Goal: Share content: Share content

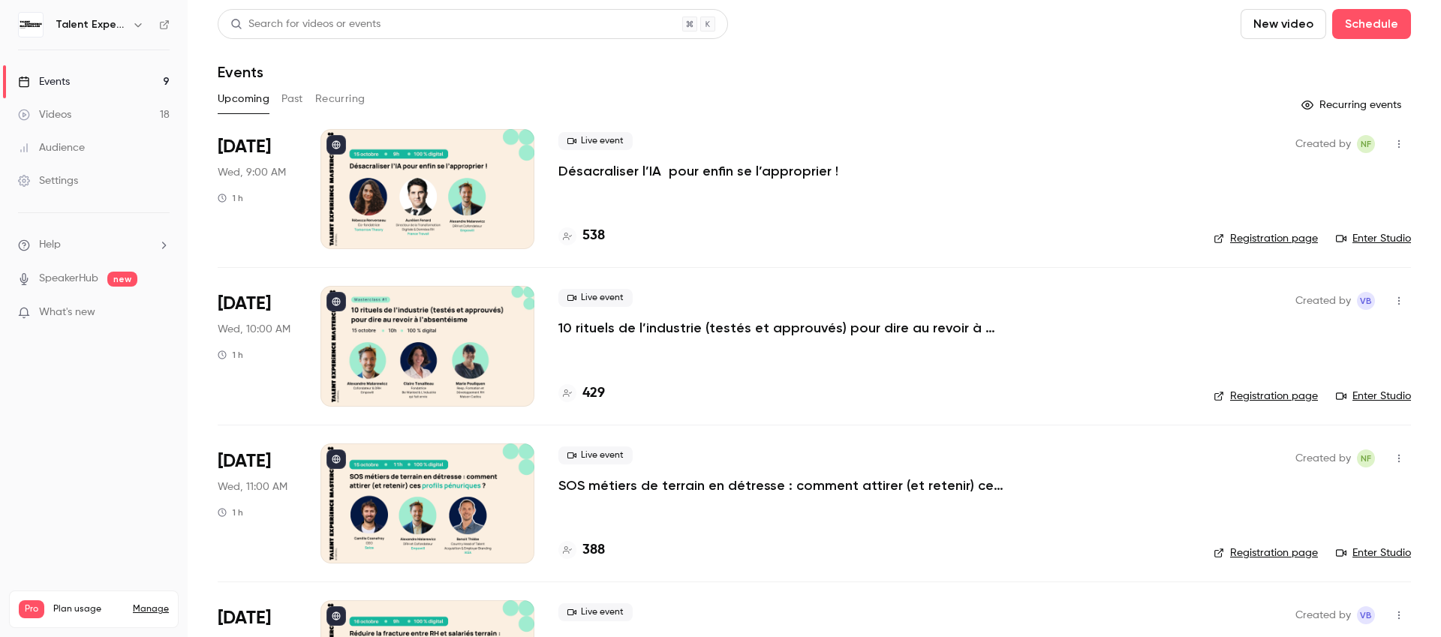
click at [1393, 140] on icon "button" at bounding box center [1399, 144] width 12 height 11
click at [730, 176] on div at bounding box center [720, 318] width 1441 height 637
click at [1391, 137] on button "button" at bounding box center [1399, 144] width 24 height 24
click at [1295, 182] on div "Share" at bounding box center [1330, 182] width 114 height 15
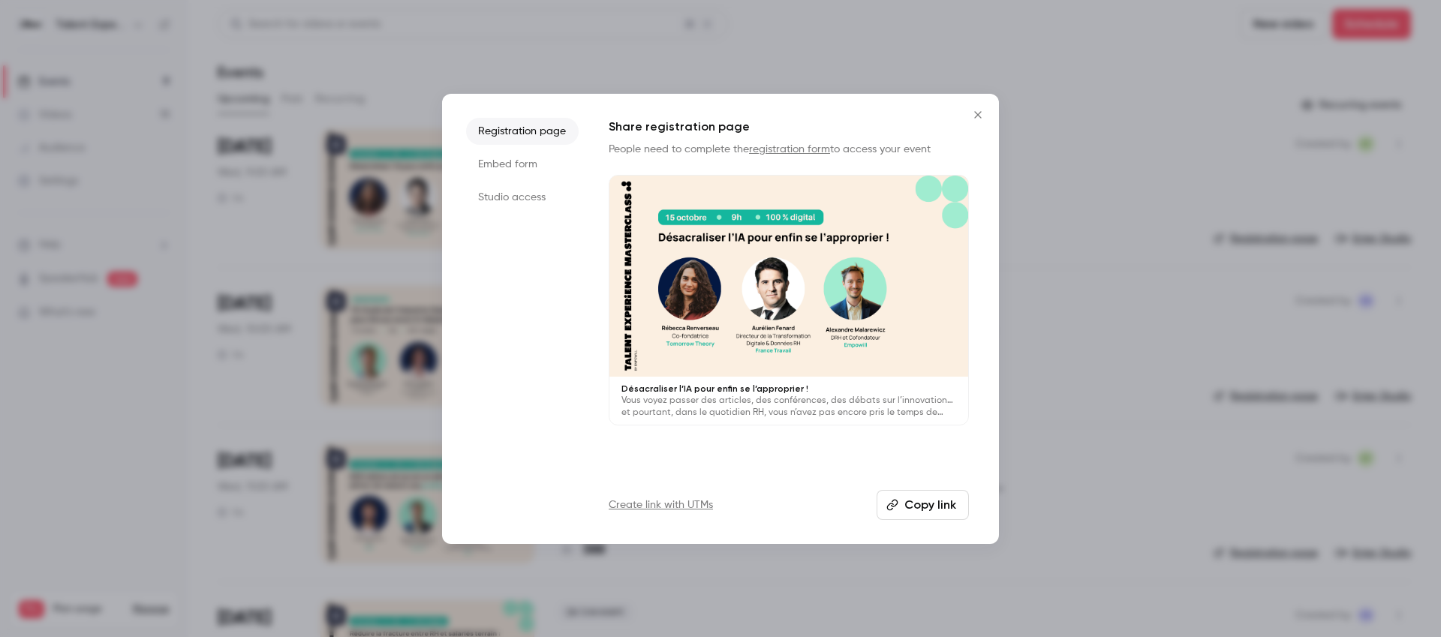
click at [489, 200] on li "Studio access" at bounding box center [522, 197] width 113 height 27
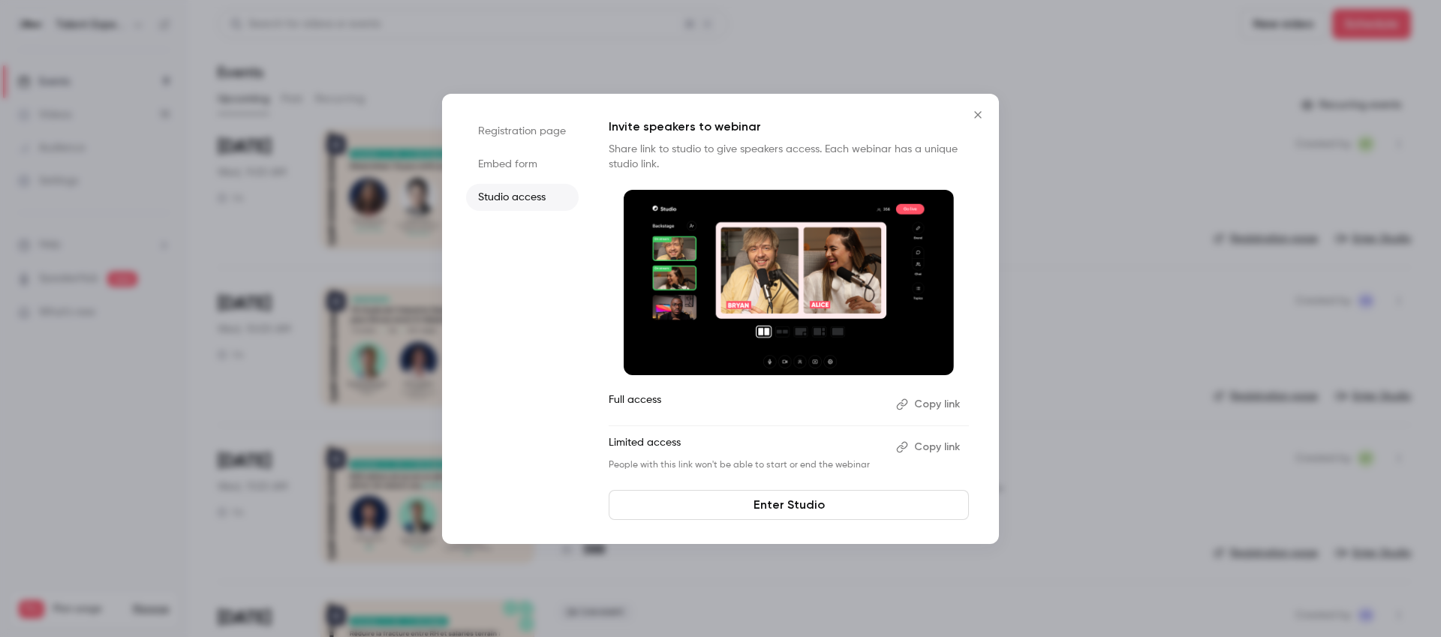
click at [924, 453] on button "Copy link" at bounding box center [929, 447] width 79 height 24
click at [980, 117] on icon "Close" at bounding box center [978, 115] width 18 height 12
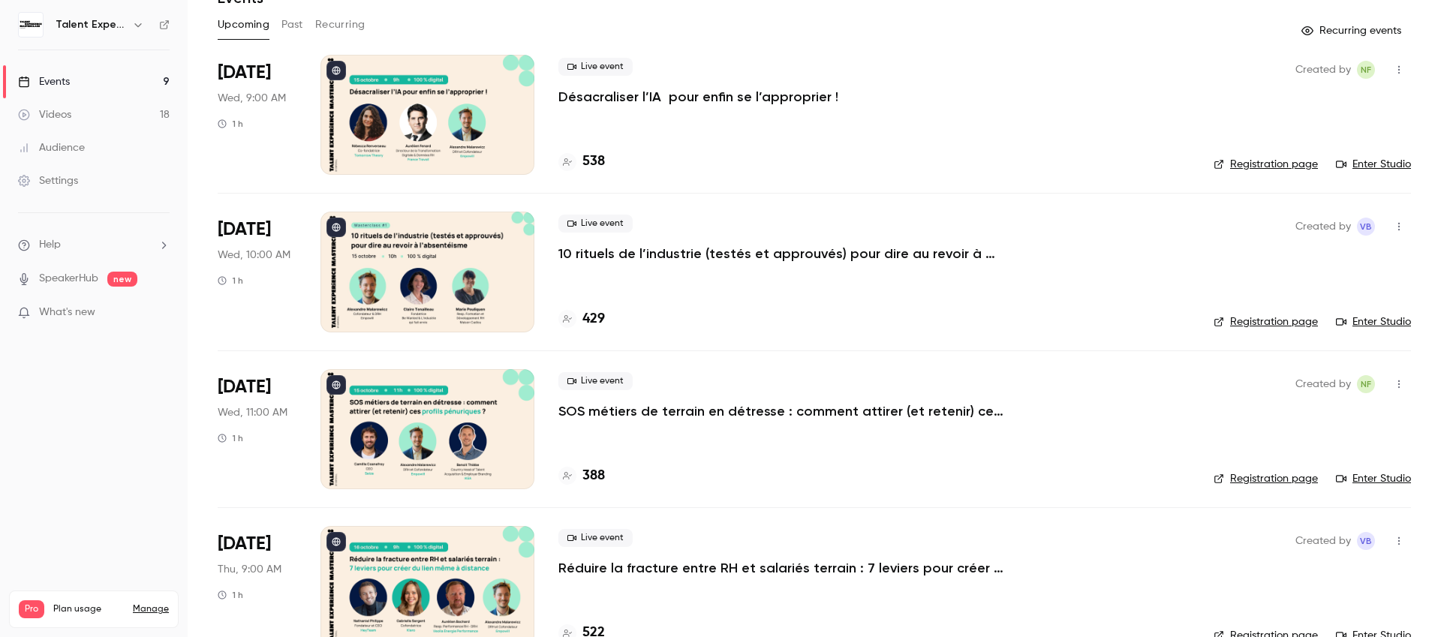
scroll to position [83, 0]
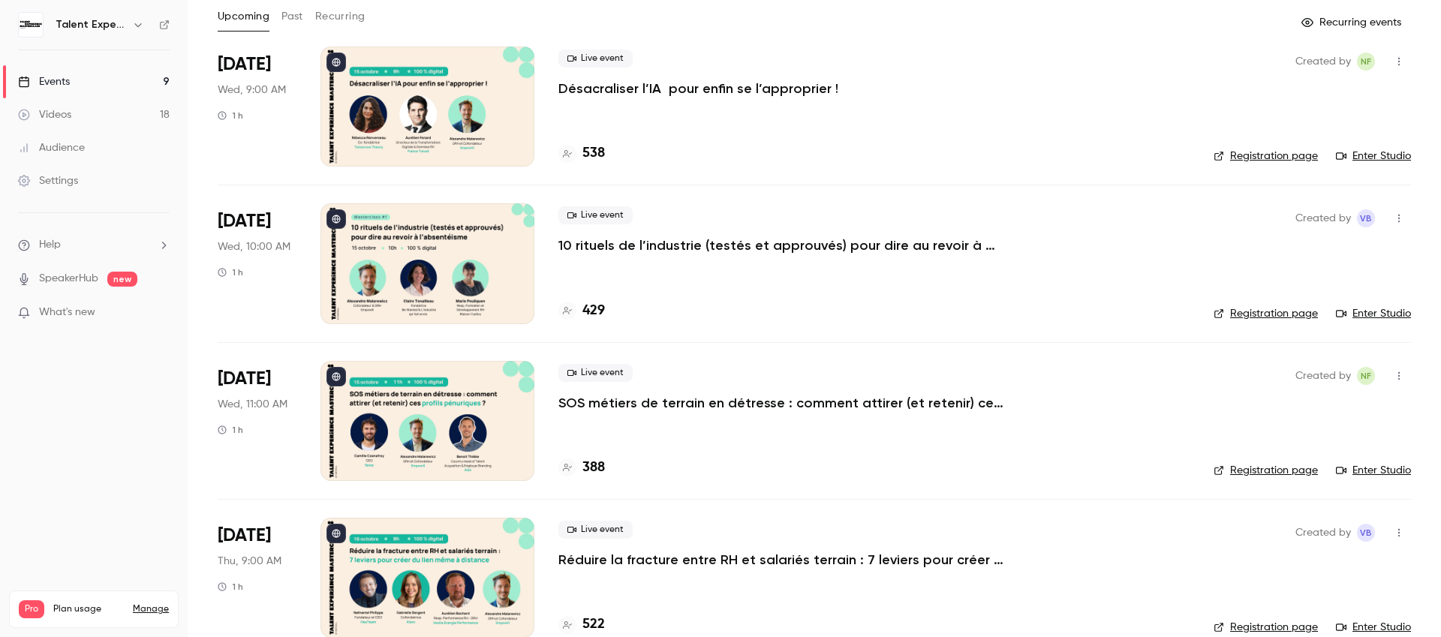
click at [960, 402] on p "SOS métiers de terrain en détresse : comment attirer (et retenir) ces profils p…" at bounding box center [784, 403] width 450 height 18
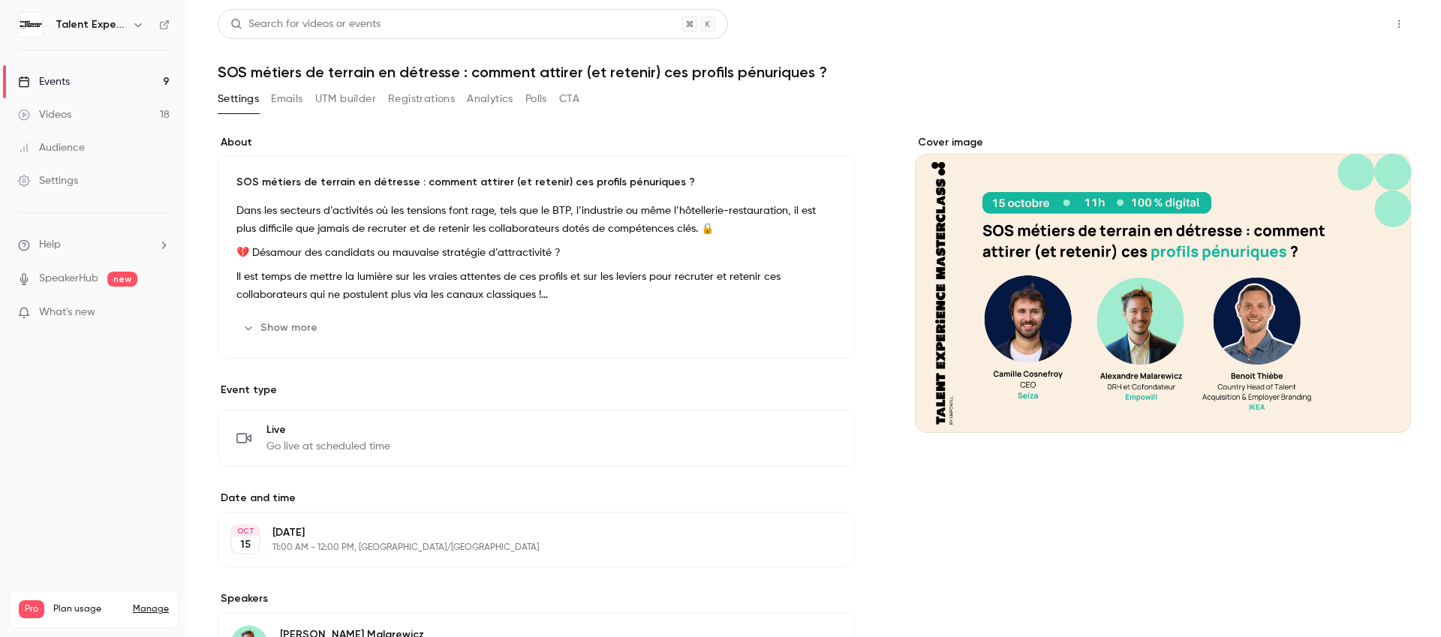
click at [1345, 38] on button "Share" at bounding box center [1345, 24] width 59 height 30
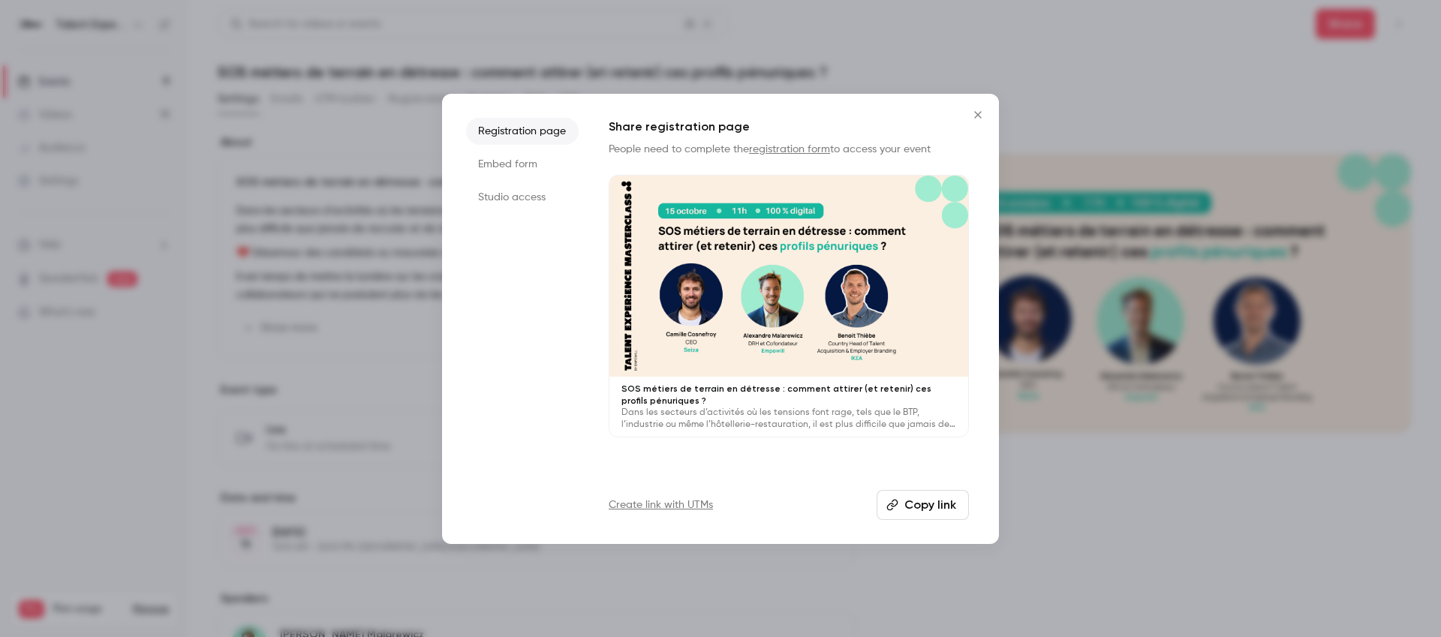
click at [544, 203] on li "Studio access" at bounding box center [522, 197] width 113 height 27
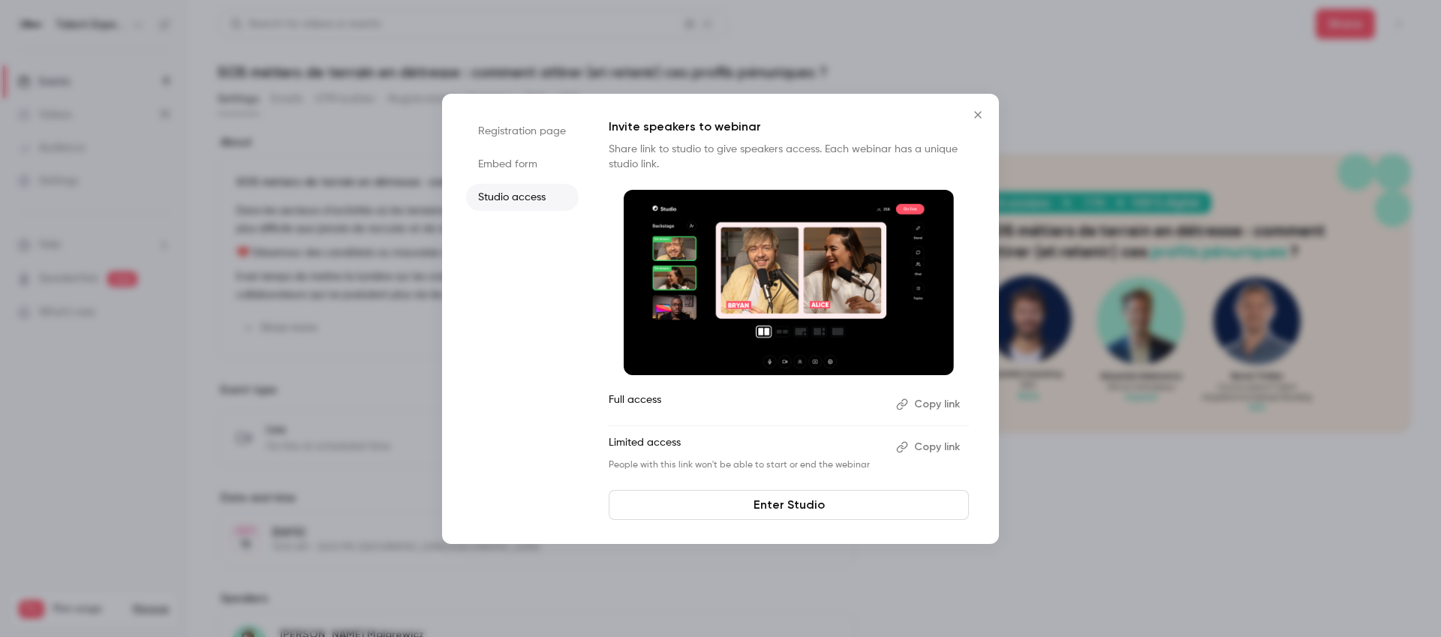
click at [953, 442] on button "Copy link" at bounding box center [929, 447] width 79 height 24
click at [977, 116] on icon "Close" at bounding box center [977, 114] width 7 height 7
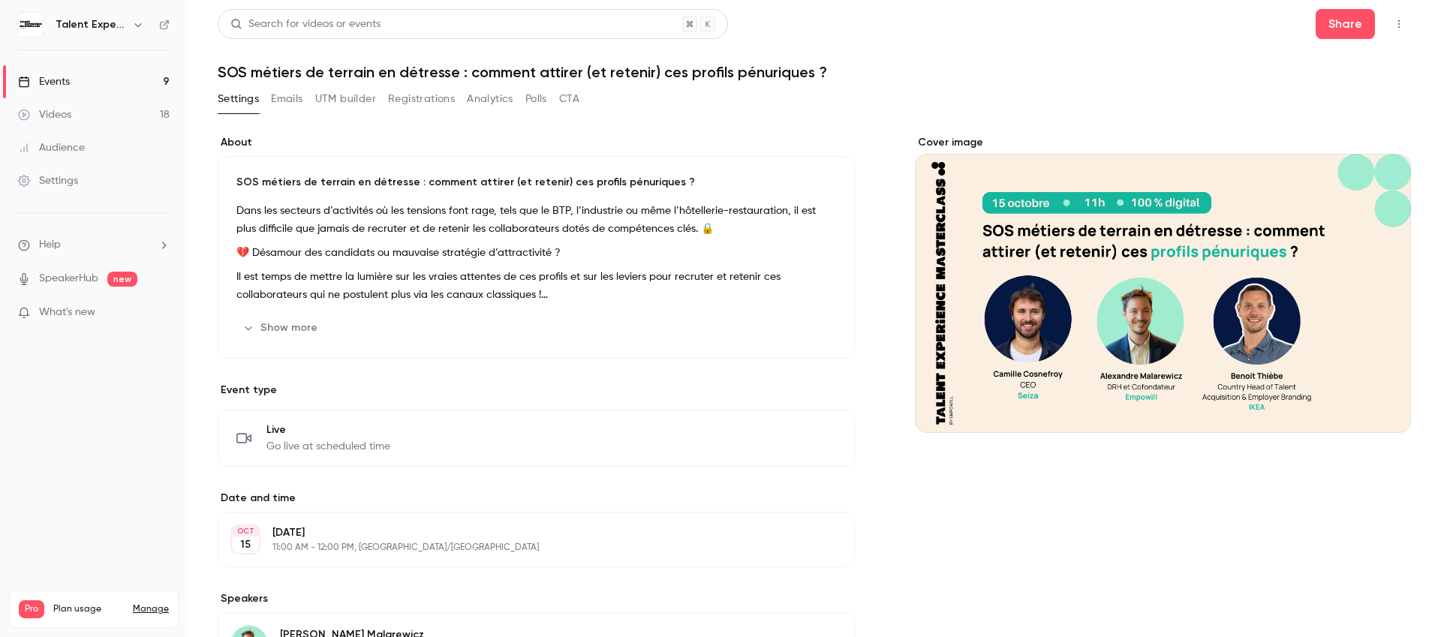
click at [119, 71] on link "Events 9" at bounding box center [94, 81] width 188 height 33
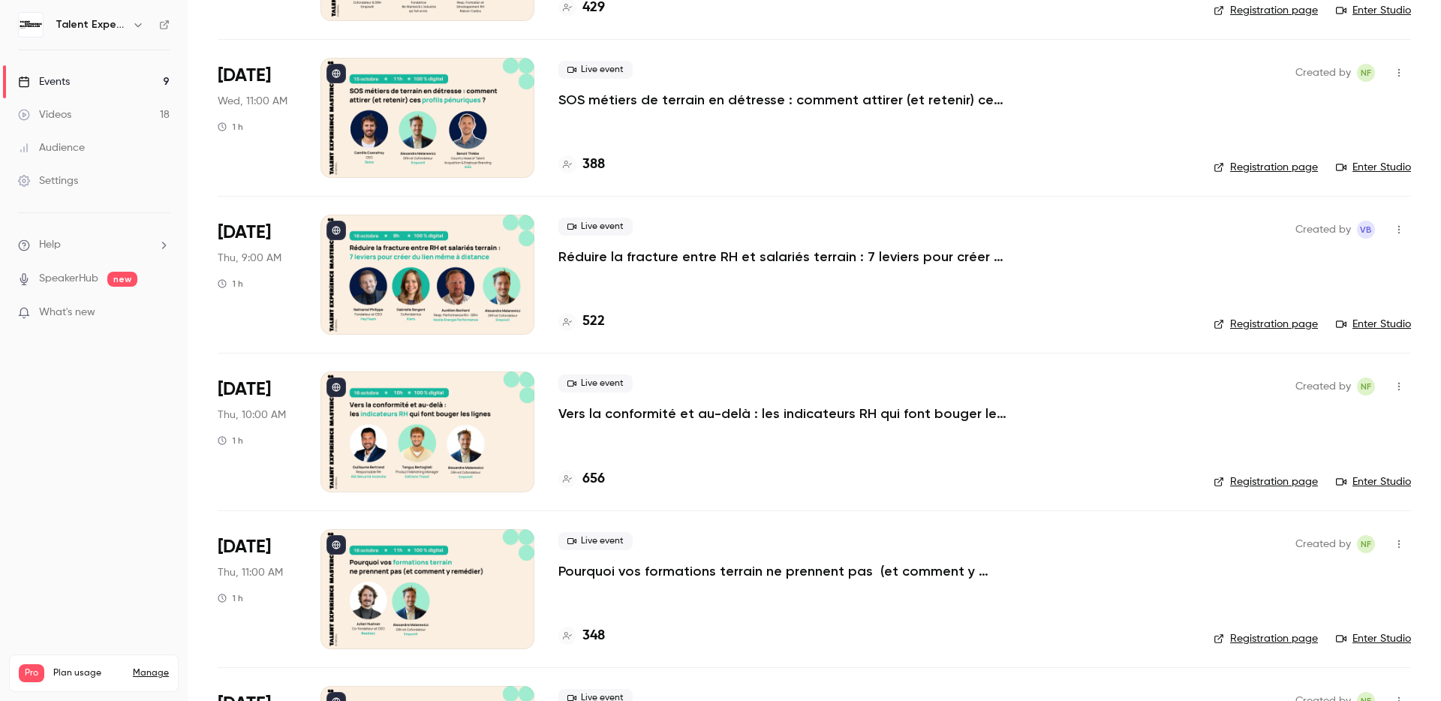
scroll to position [390, 0]
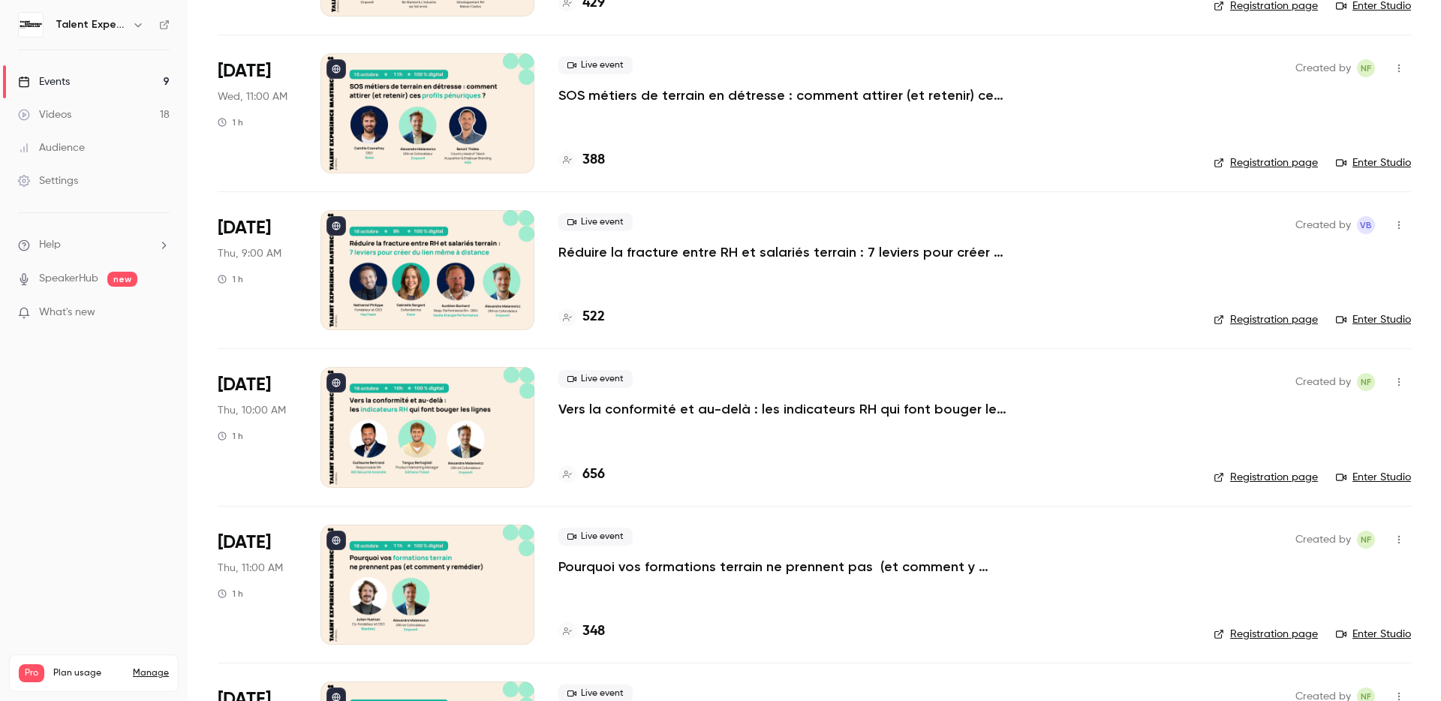
click at [643, 413] on p "Vers la conformité et au-delà : les indicateurs RH qui font bouger les lignes" at bounding box center [784, 409] width 450 height 18
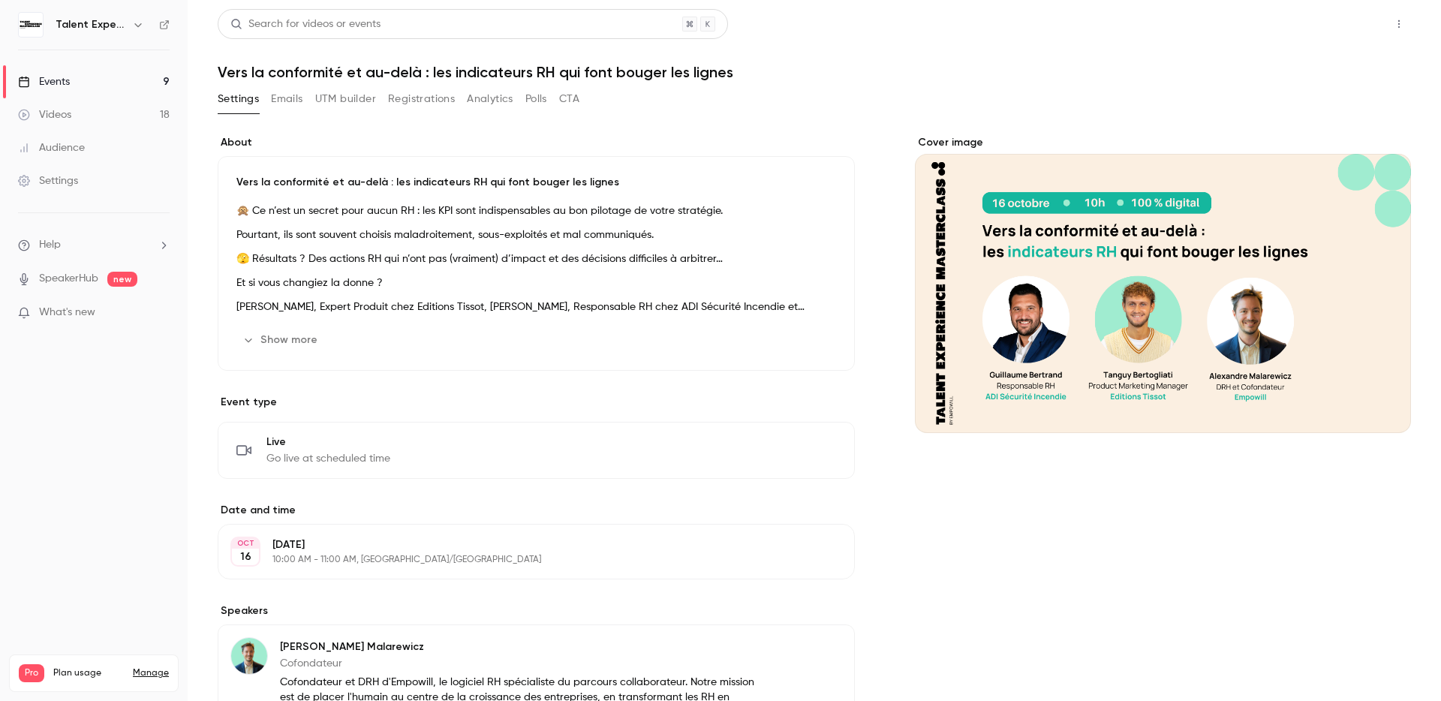
click at [1339, 26] on button "Share" at bounding box center [1345, 24] width 59 height 30
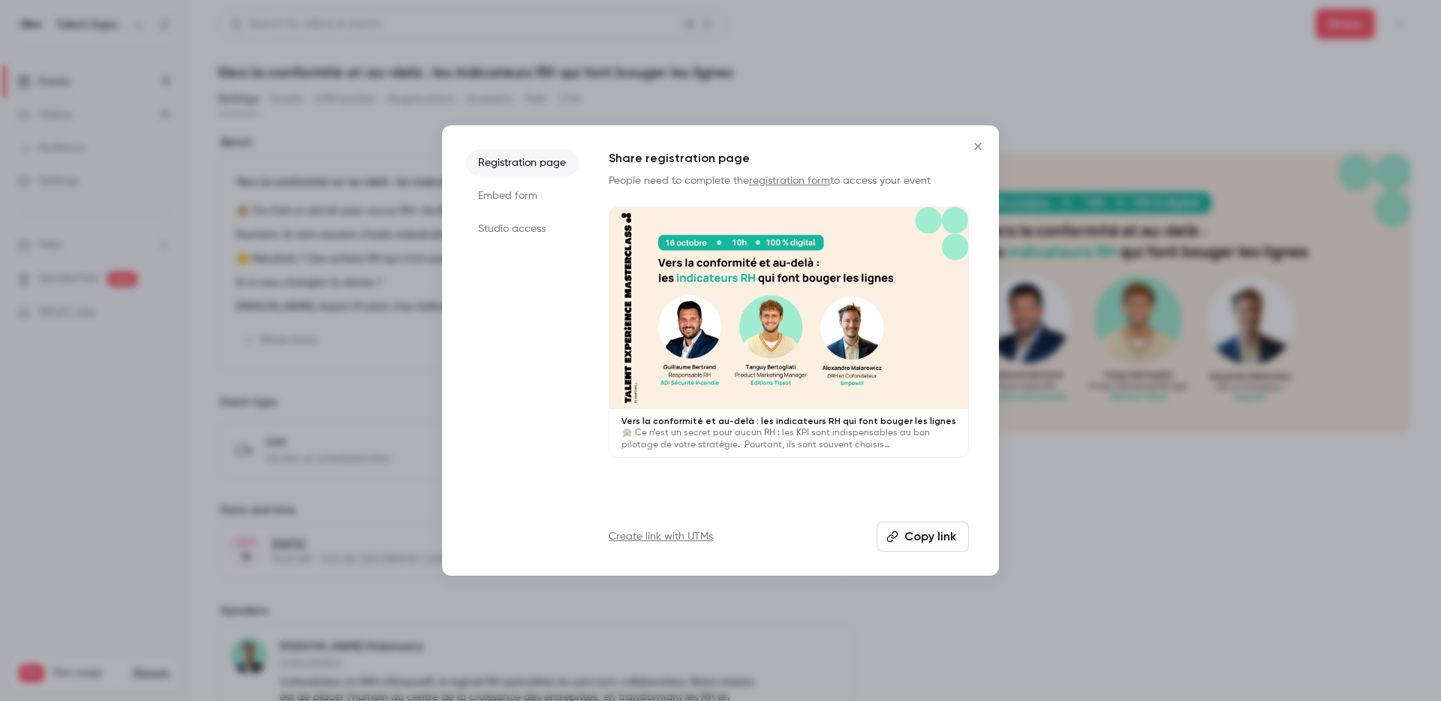
click at [544, 229] on li "Studio access" at bounding box center [522, 228] width 113 height 27
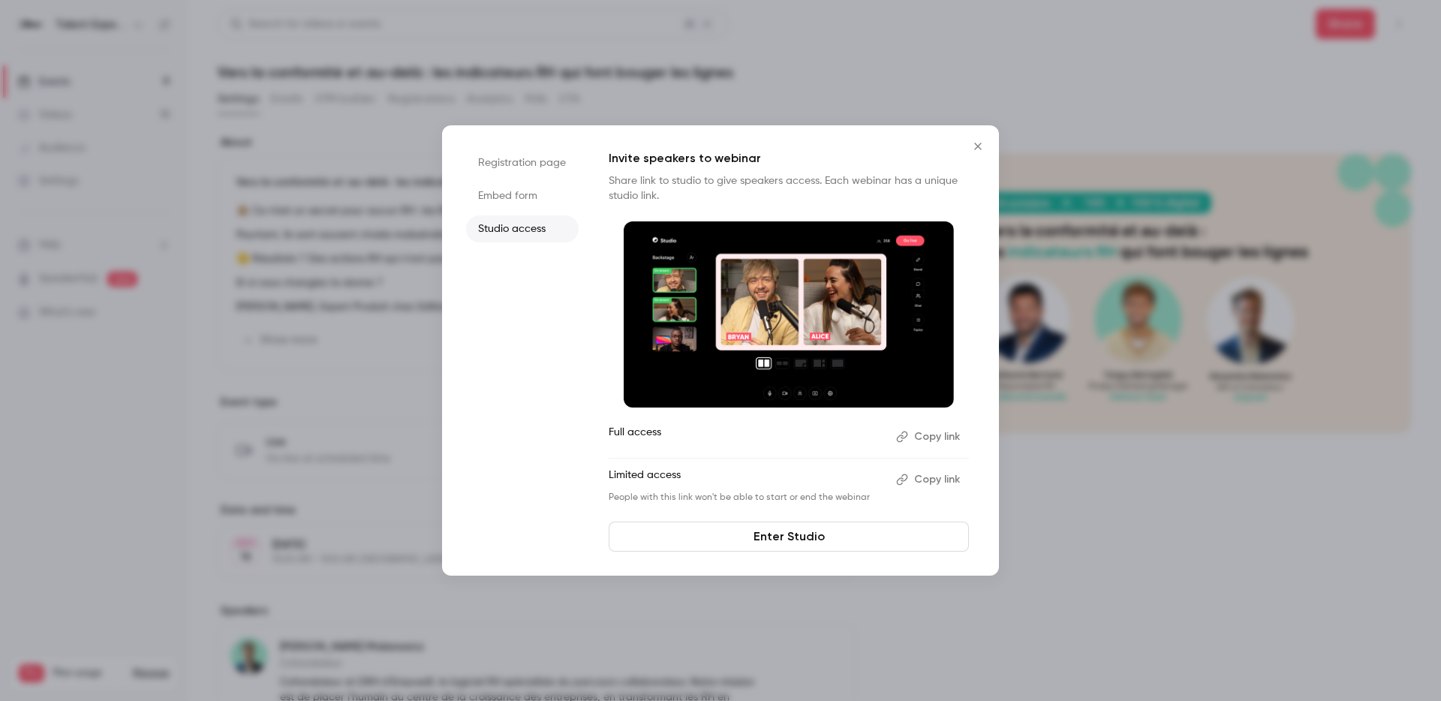
click at [952, 482] on button "Copy link" at bounding box center [929, 480] width 79 height 24
click at [974, 144] on icon "Close" at bounding box center [978, 146] width 18 height 12
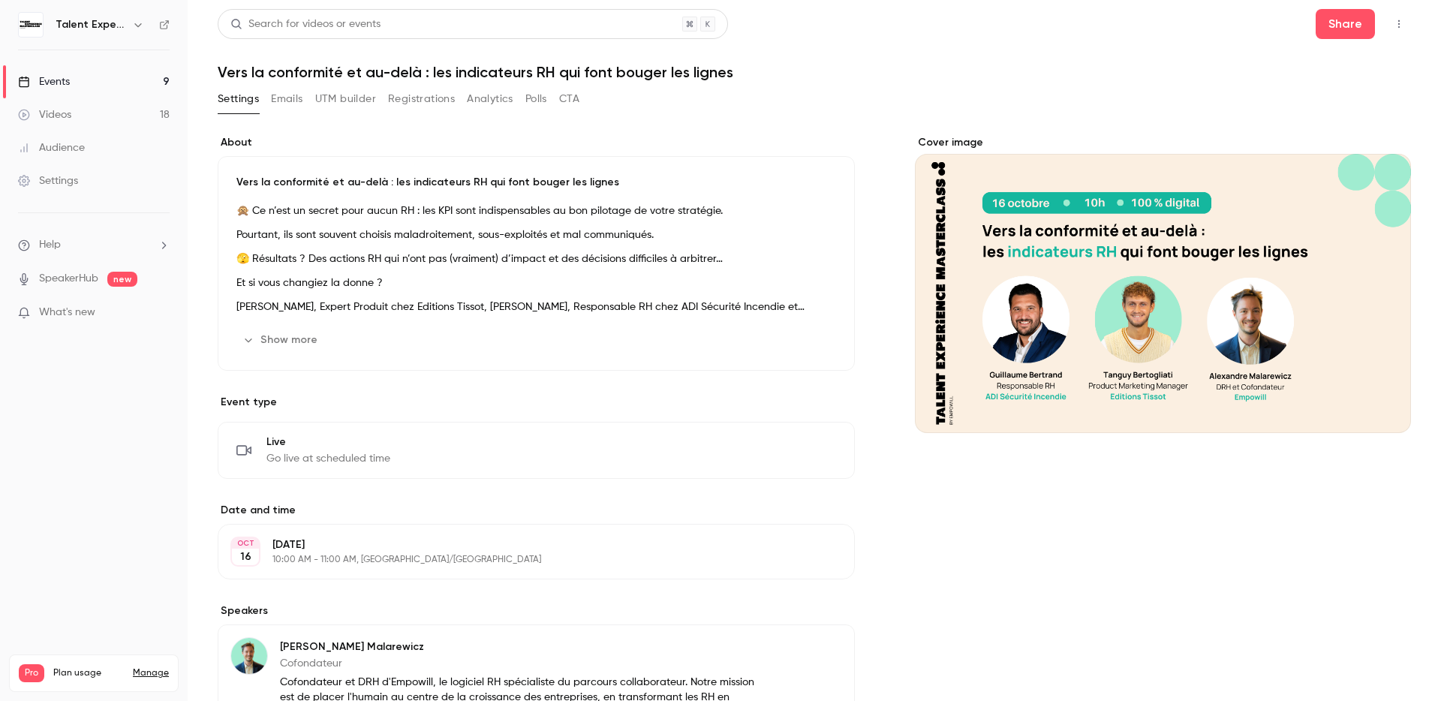
click at [67, 80] on div "Events" at bounding box center [44, 81] width 52 height 15
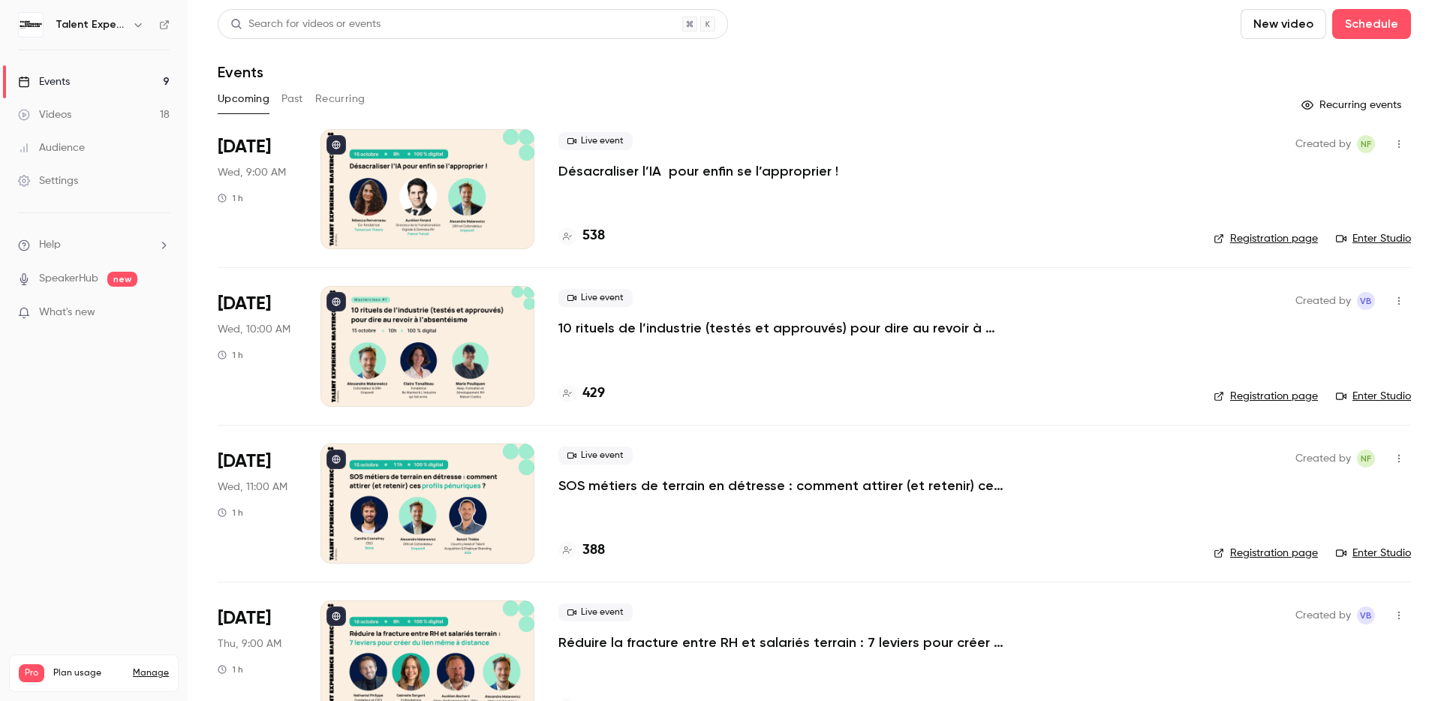
click at [416, 242] on div at bounding box center [428, 189] width 214 height 120
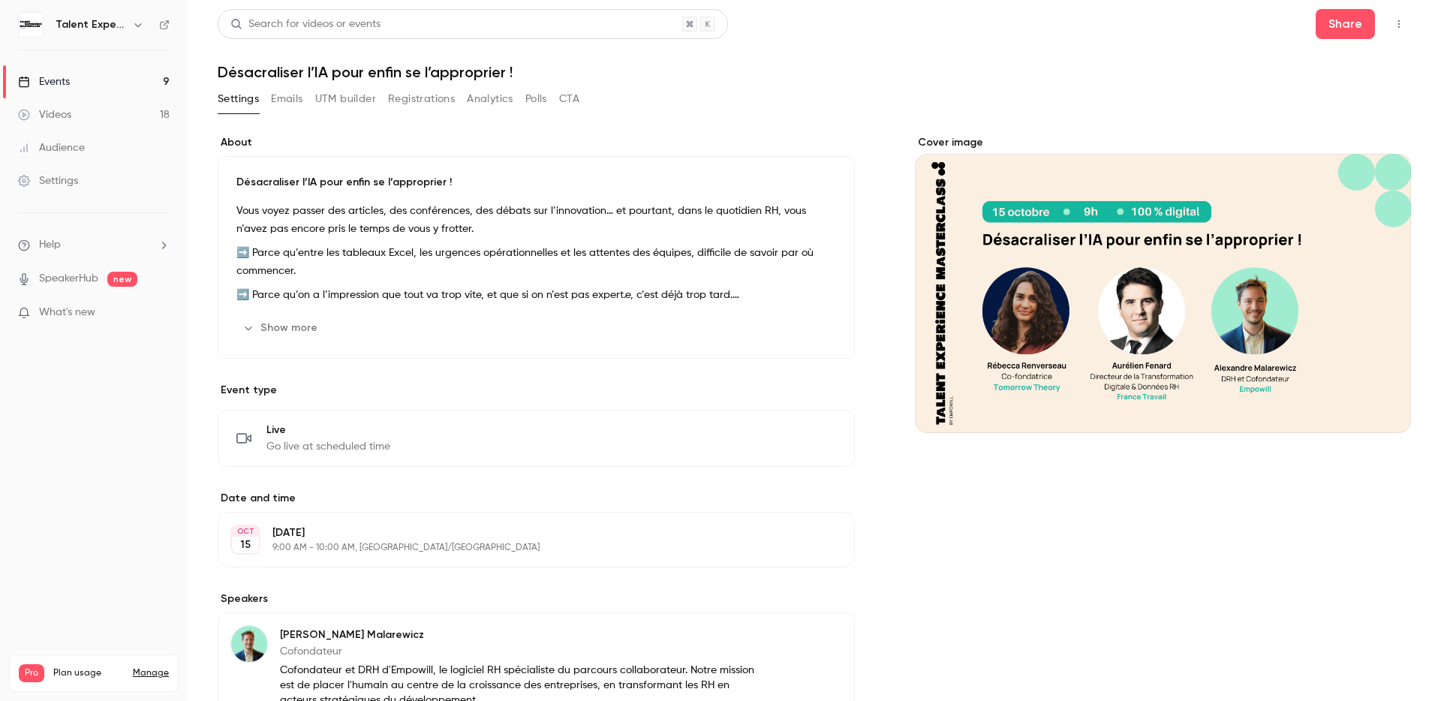
click at [667, 306] on div "Désacraliser l’IA pour enfin se l’approprier ! Vous voyez passer des articles, …" at bounding box center [536, 257] width 637 height 203
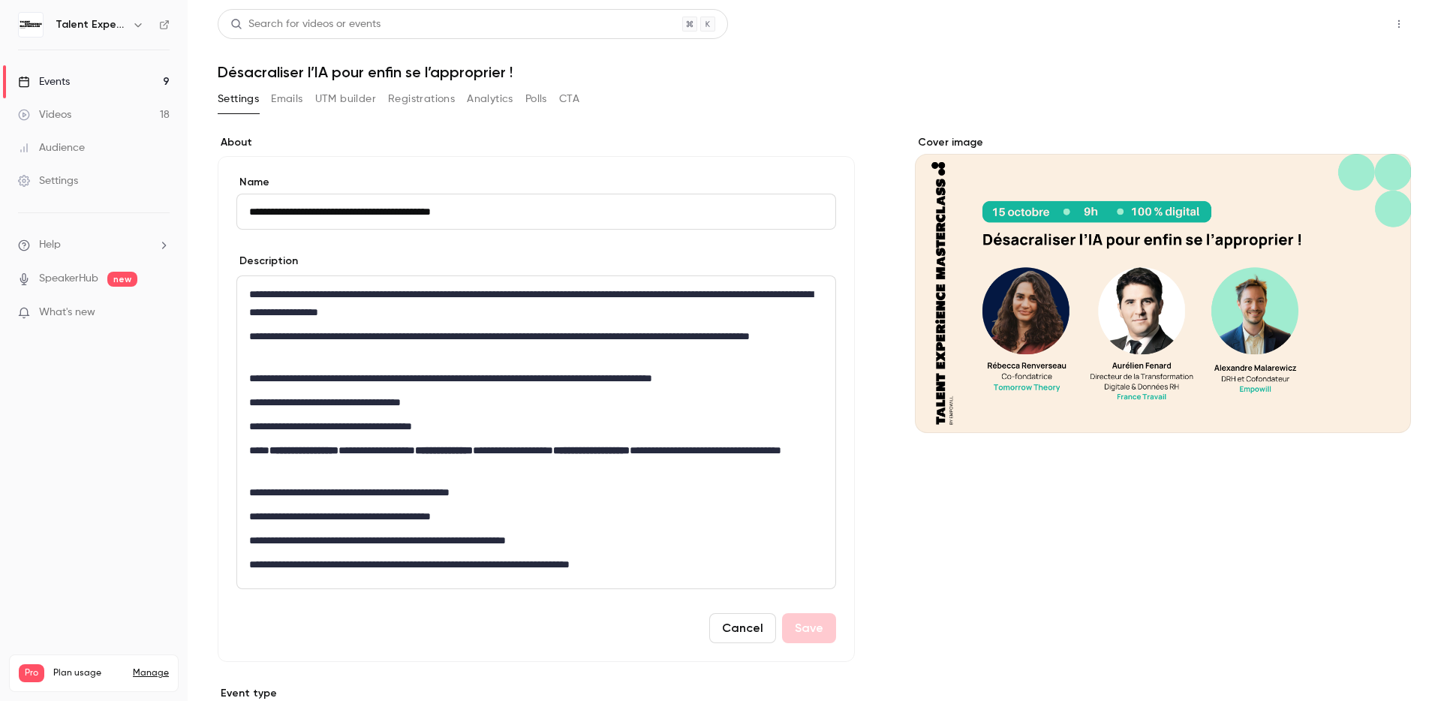
click at [1345, 29] on button "Share" at bounding box center [1345, 24] width 59 height 30
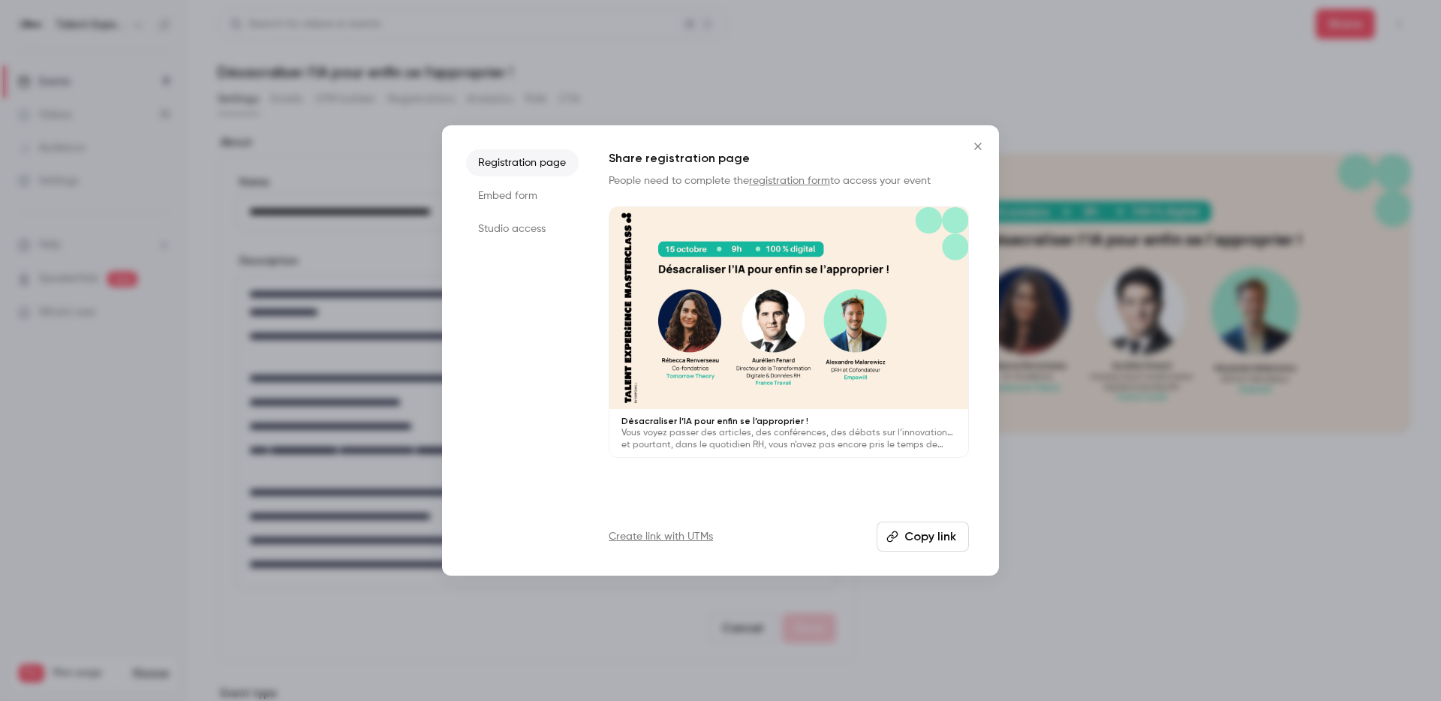
click at [541, 225] on li "Studio access" at bounding box center [522, 228] width 113 height 27
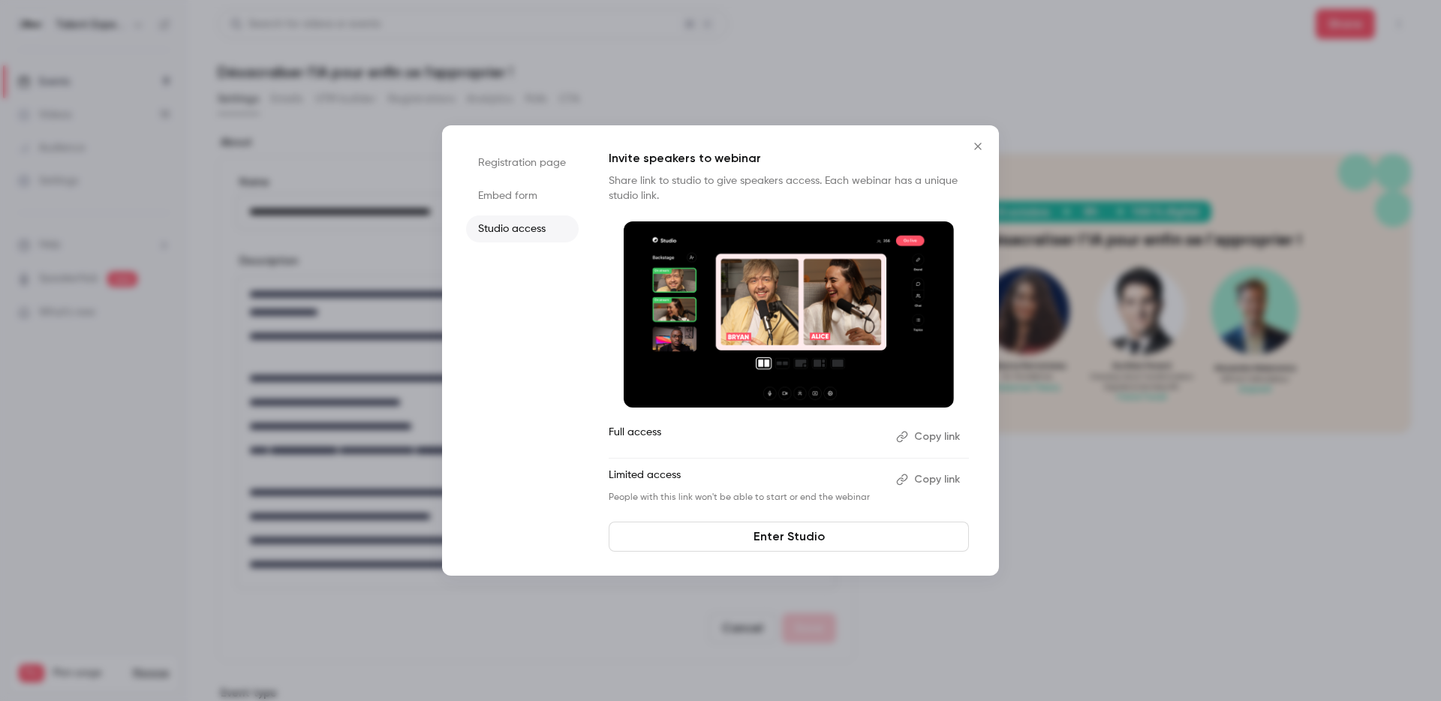
click at [756, 534] on link "Enter Studio" at bounding box center [789, 537] width 360 height 30
click at [979, 150] on icon "Close" at bounding box center [978, 146] width 18 height 12
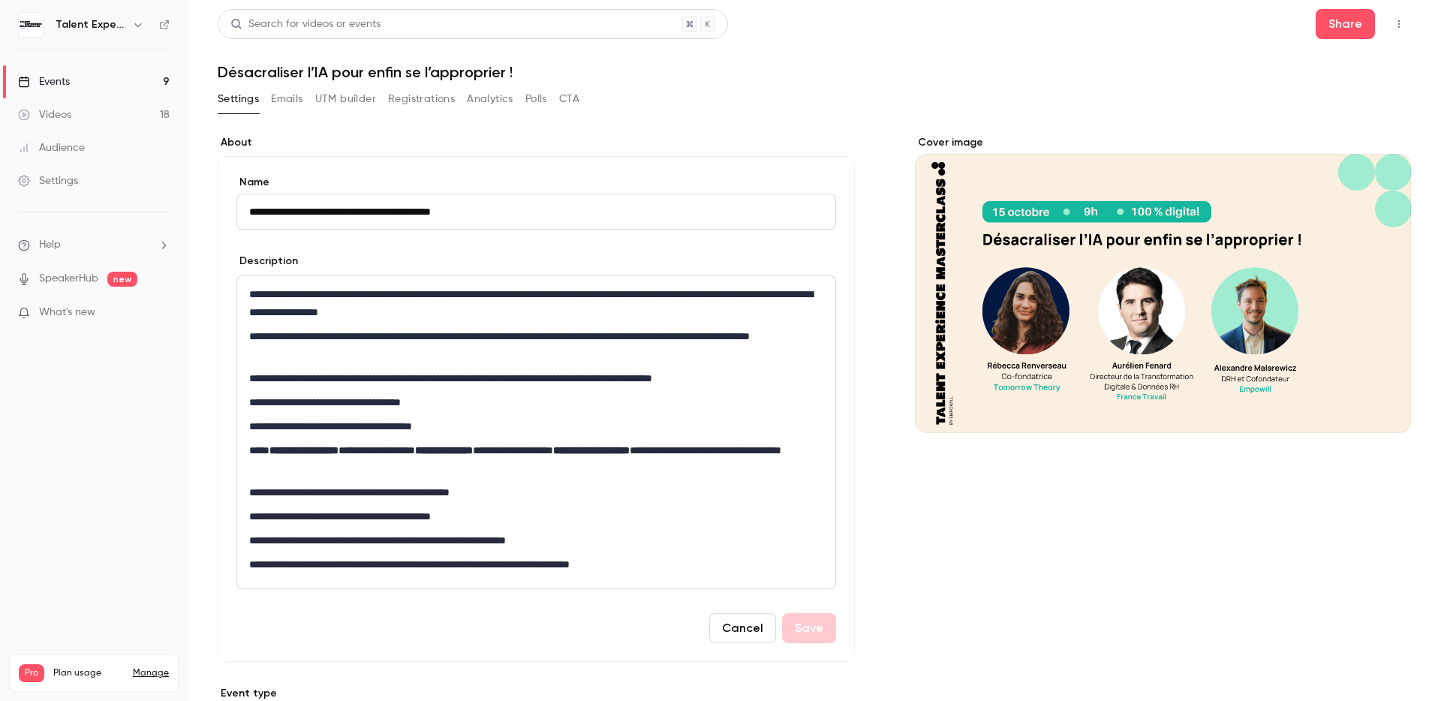
click at [95, 77] on link "Events 9" at bounding box center [94, 81] width 188 height 33
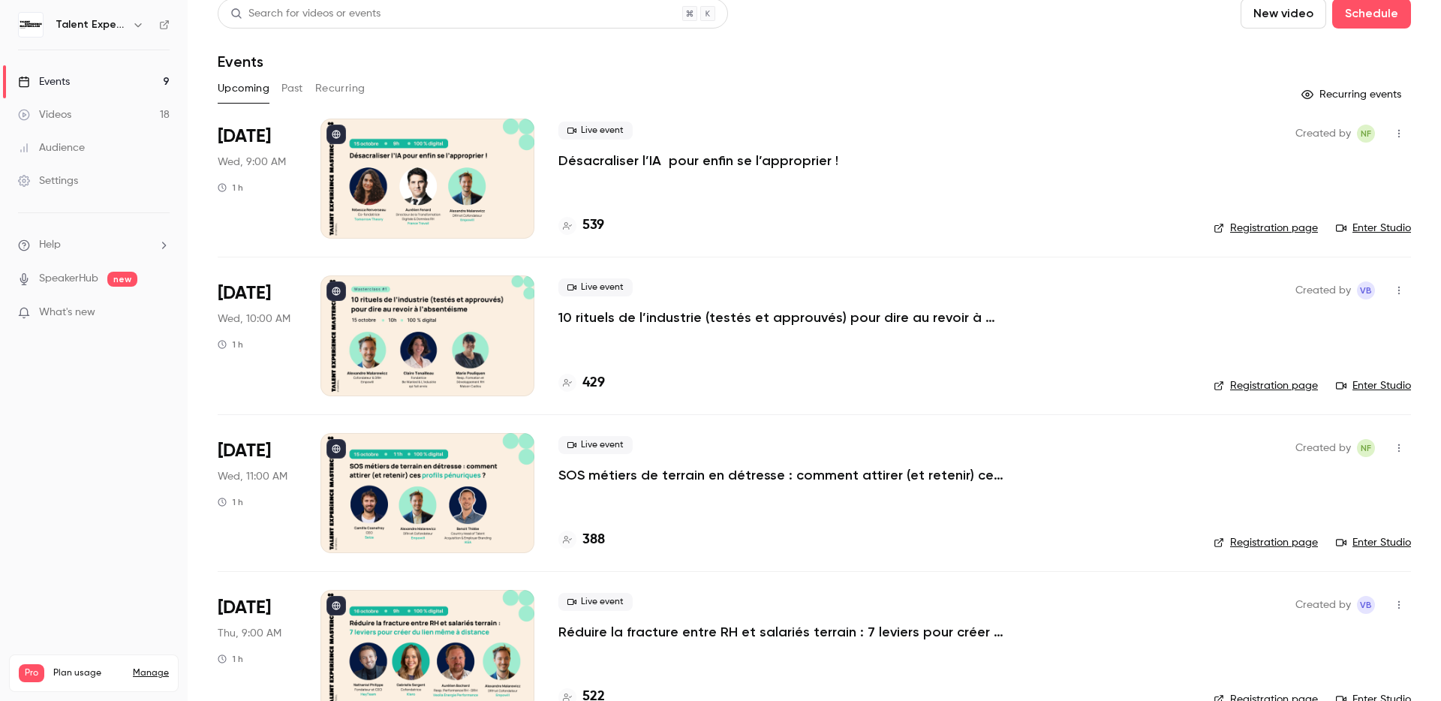
scroll to position [17, 0]
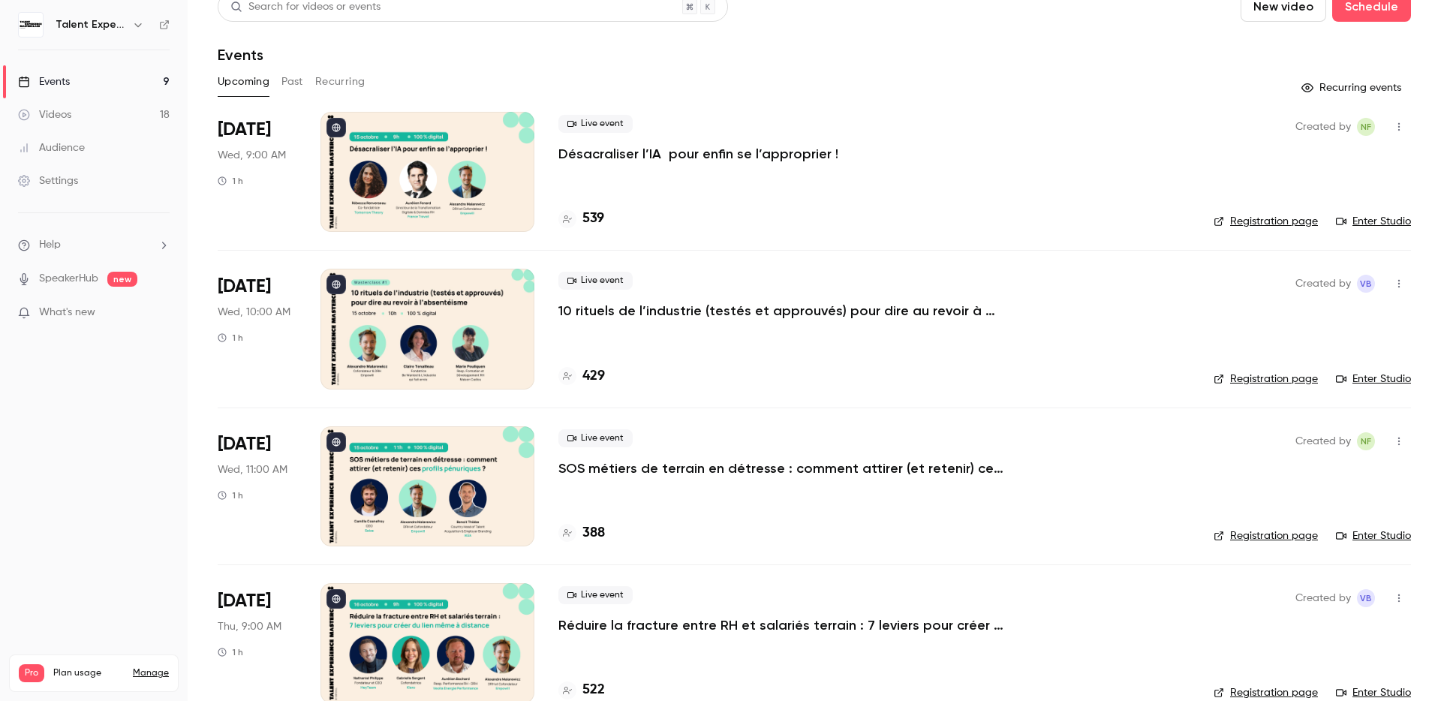
click at [1371, 539] on link "Enter Studio" at bounding box center [1373, 536] width 75 height 15
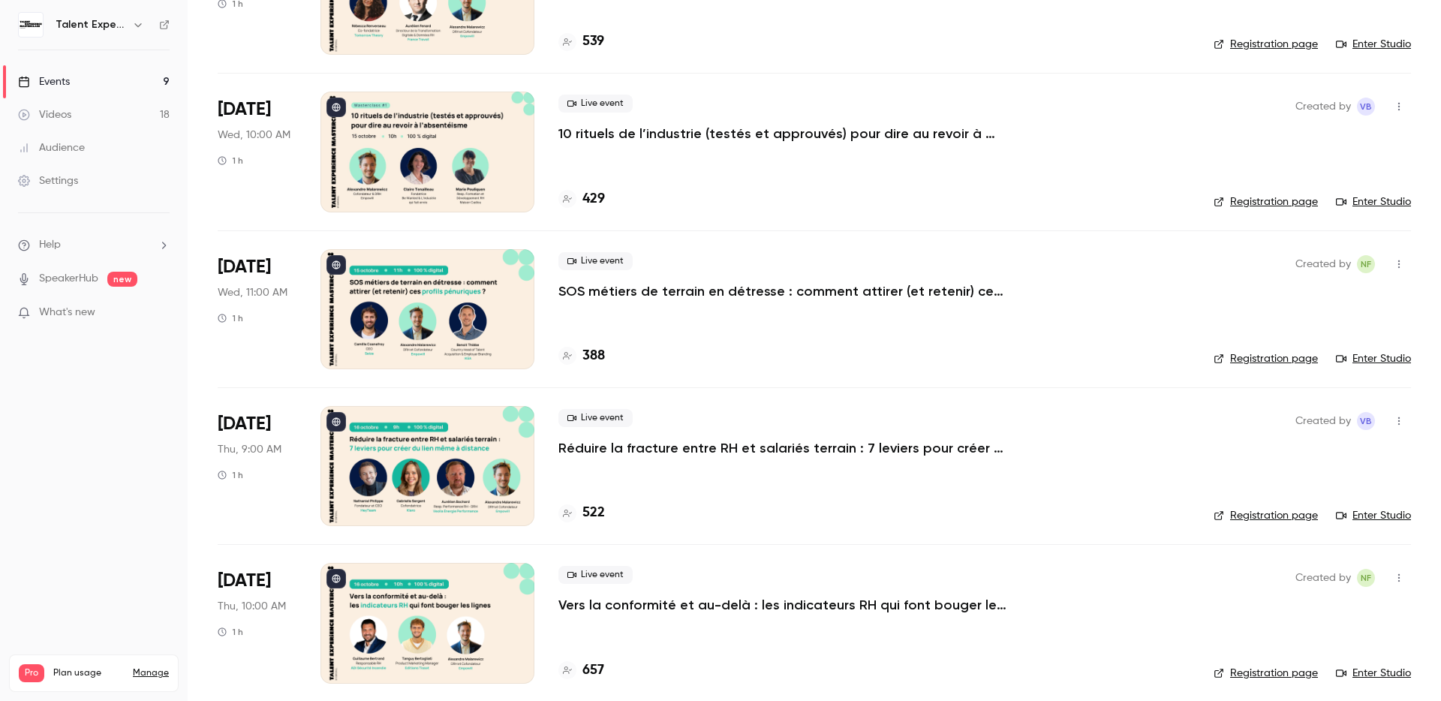
scroll to position [276, 0]
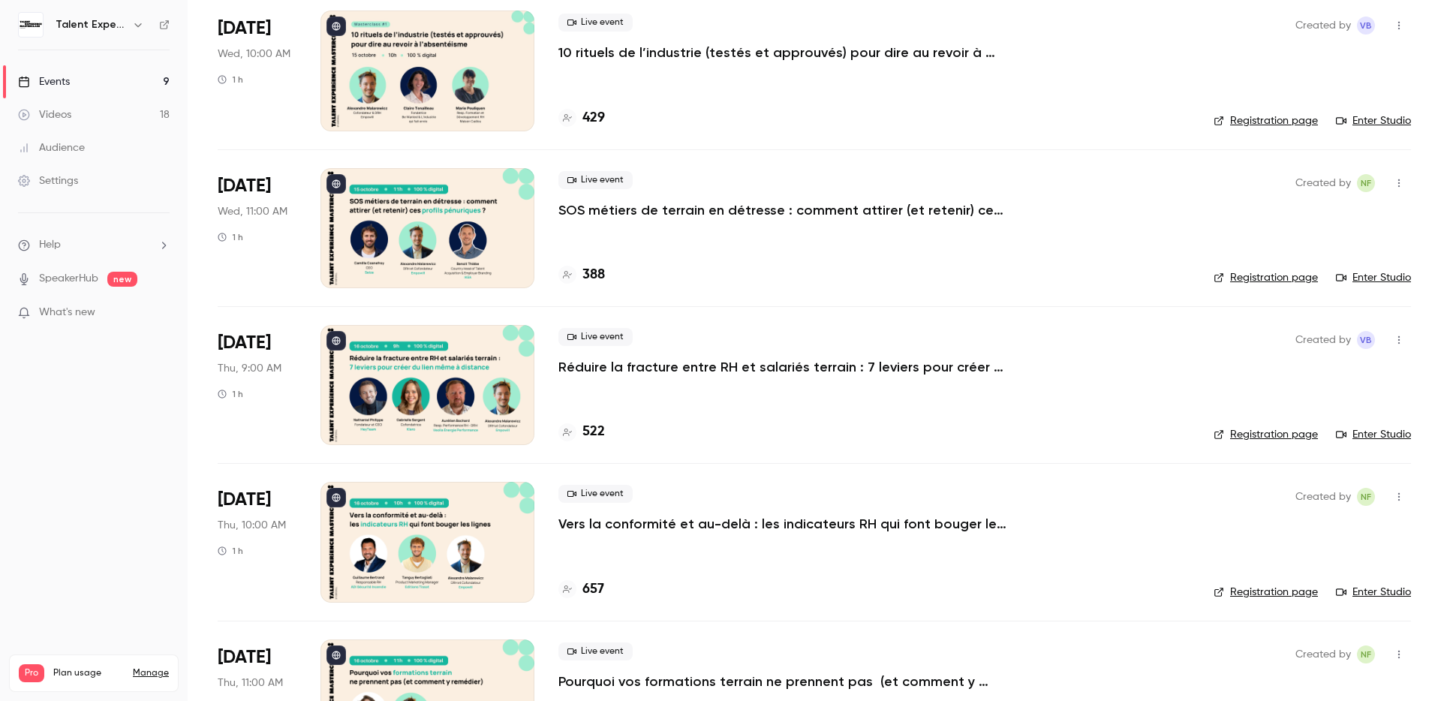
click at [1348, 593] on link "Enter Studio" at bounding box center [1373, 592] width 75 height 15
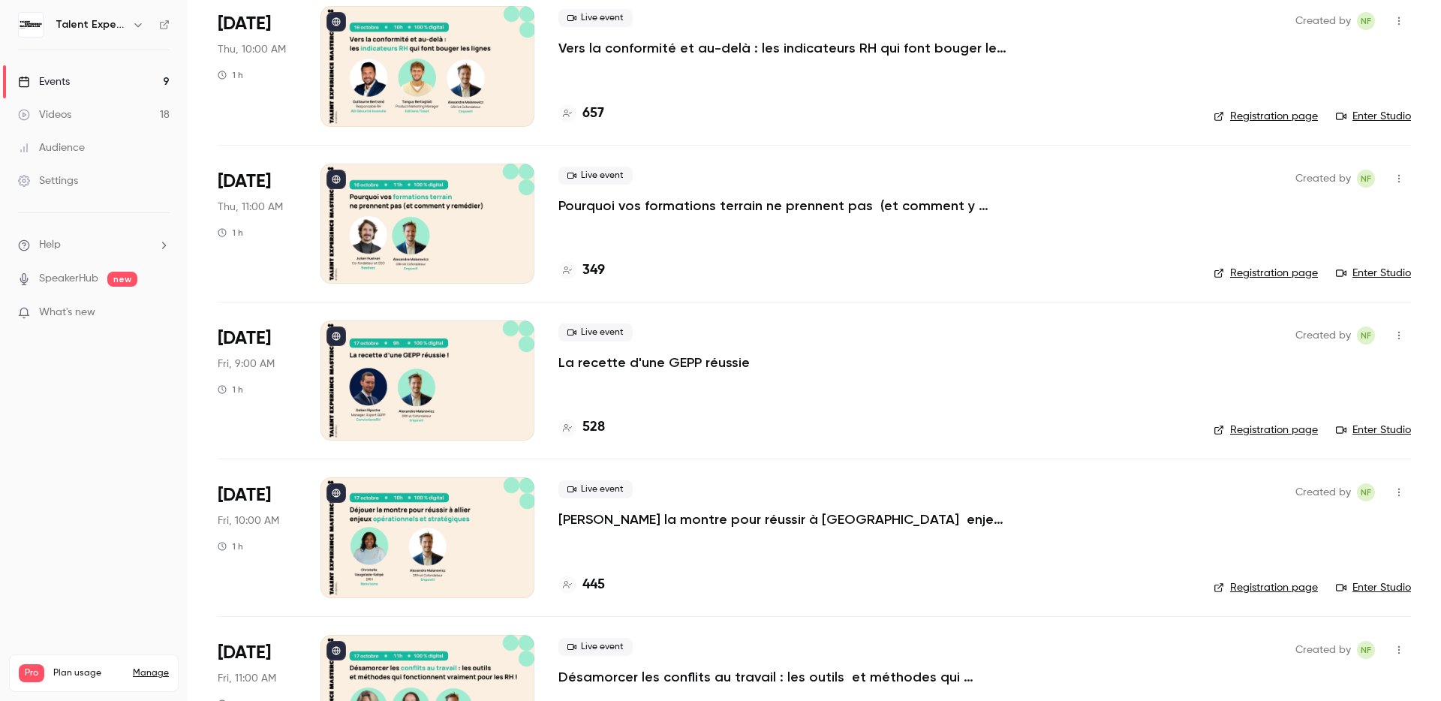
scroll to position [833, 0]
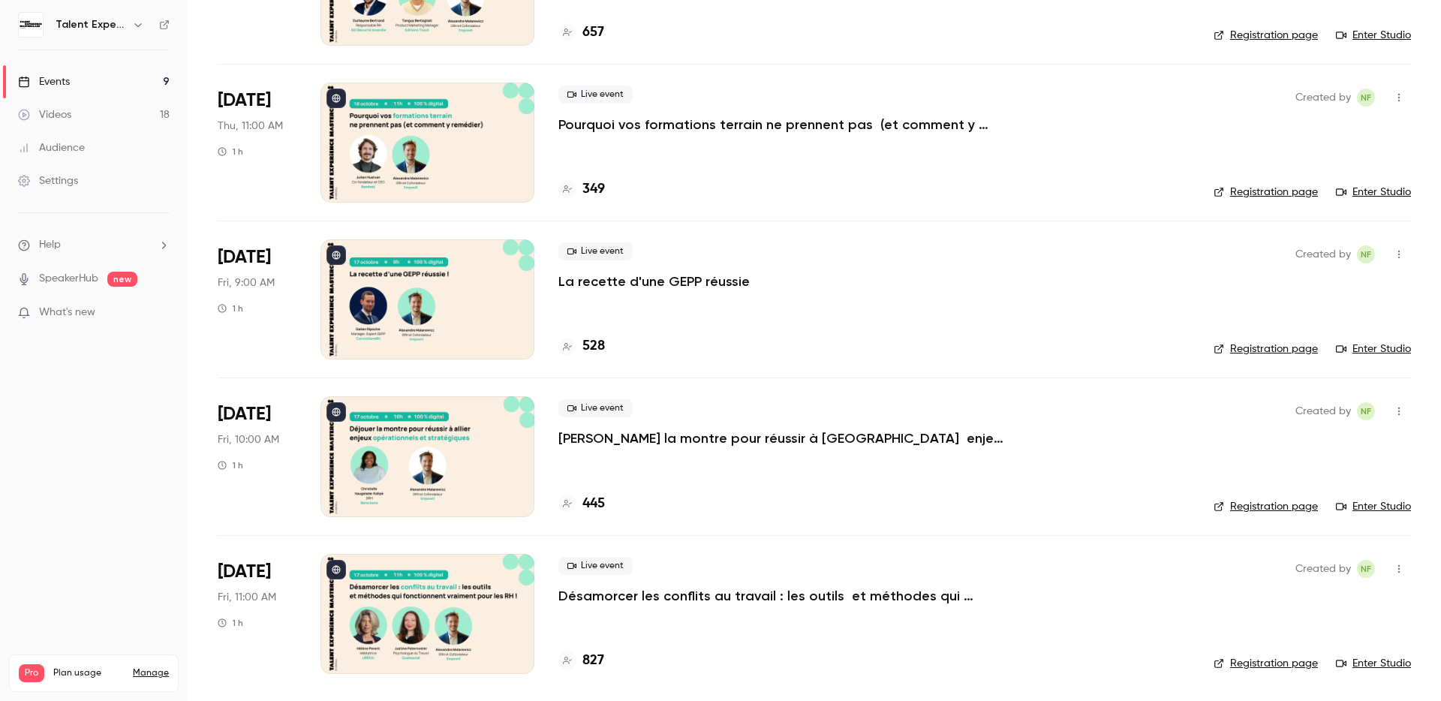
click at [1367, 637] on link "Enter Studio" at bounding box center [1373, 663] width 75 height 15
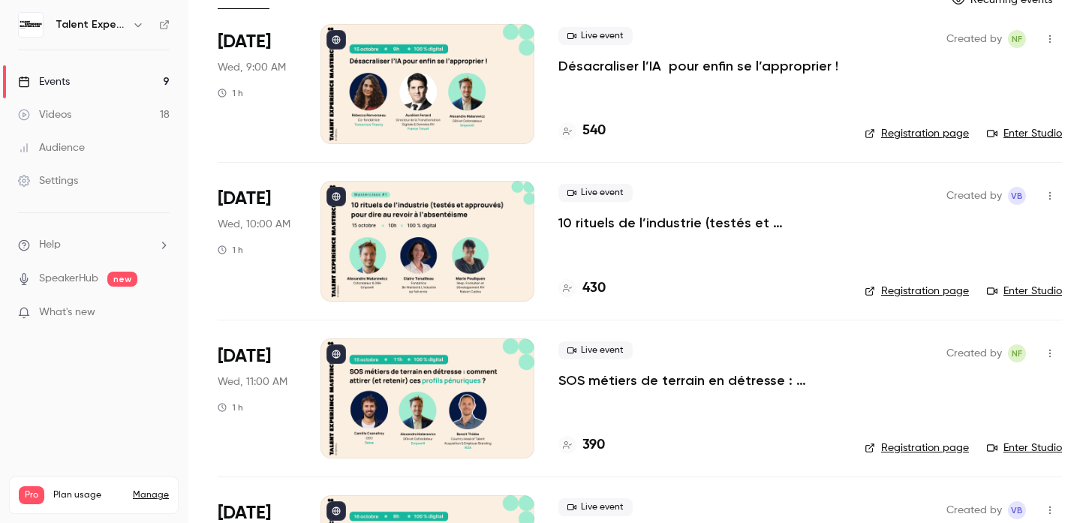
scroll to position [183, 0]
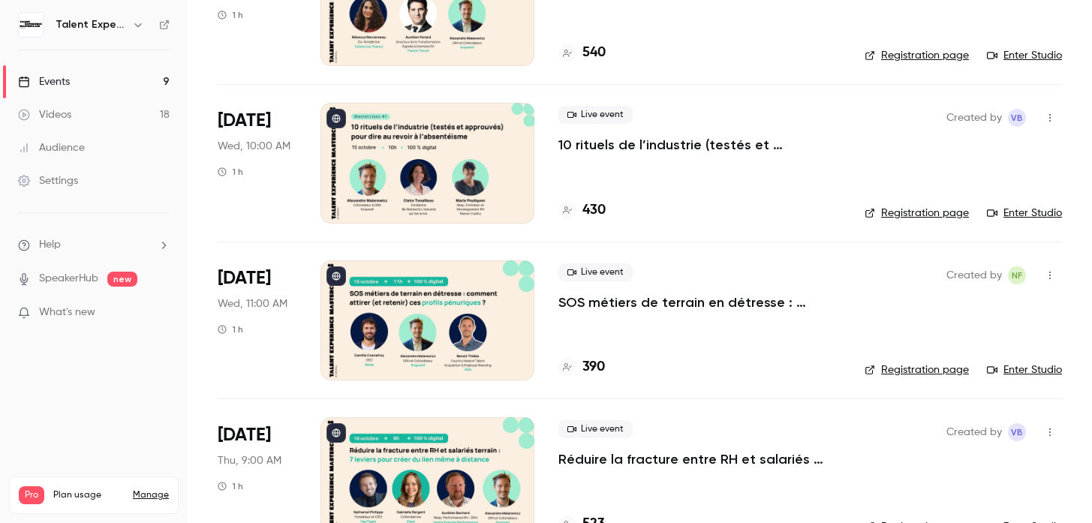
click at [682, 28] on div "Live event Désacraliser l’IA pour enfin se l’approprier ! 540" at bounding box center [700, 6] width 282 height 120
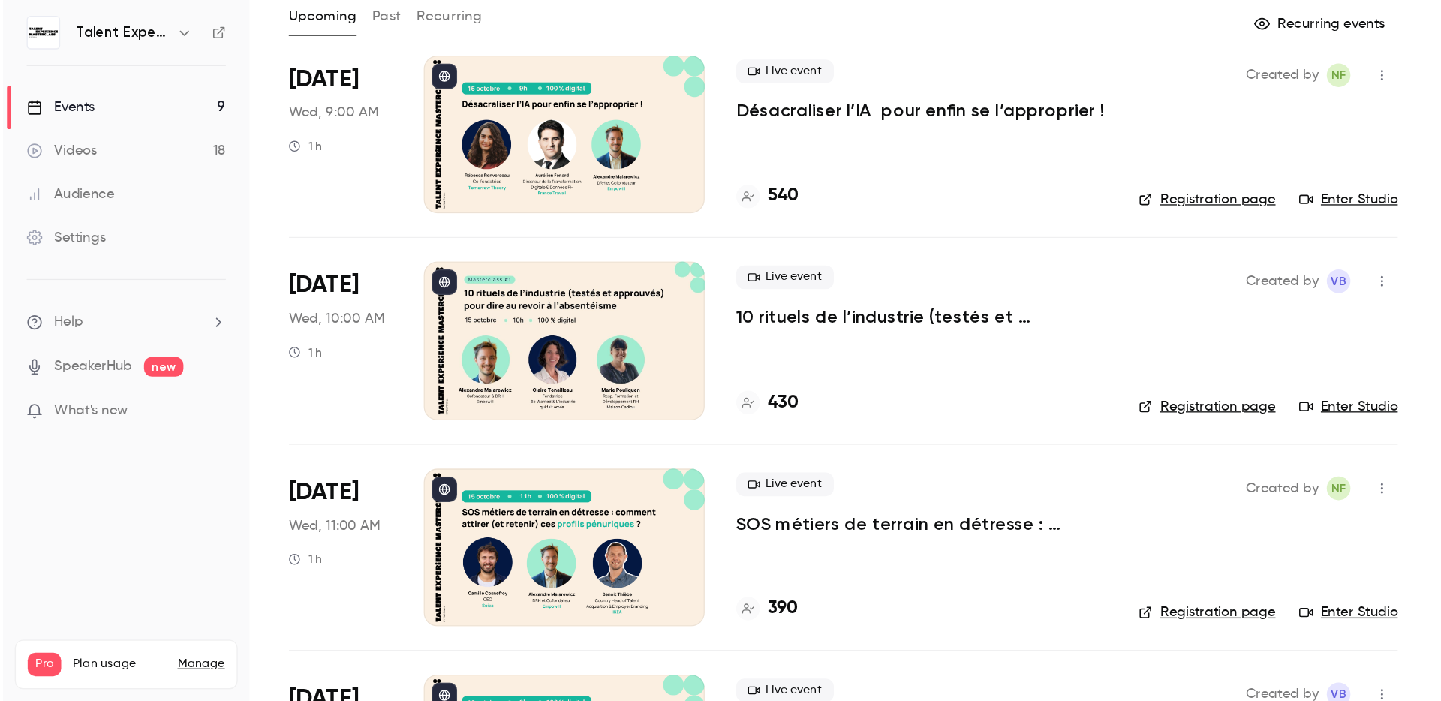
scroll to position [65, 0]
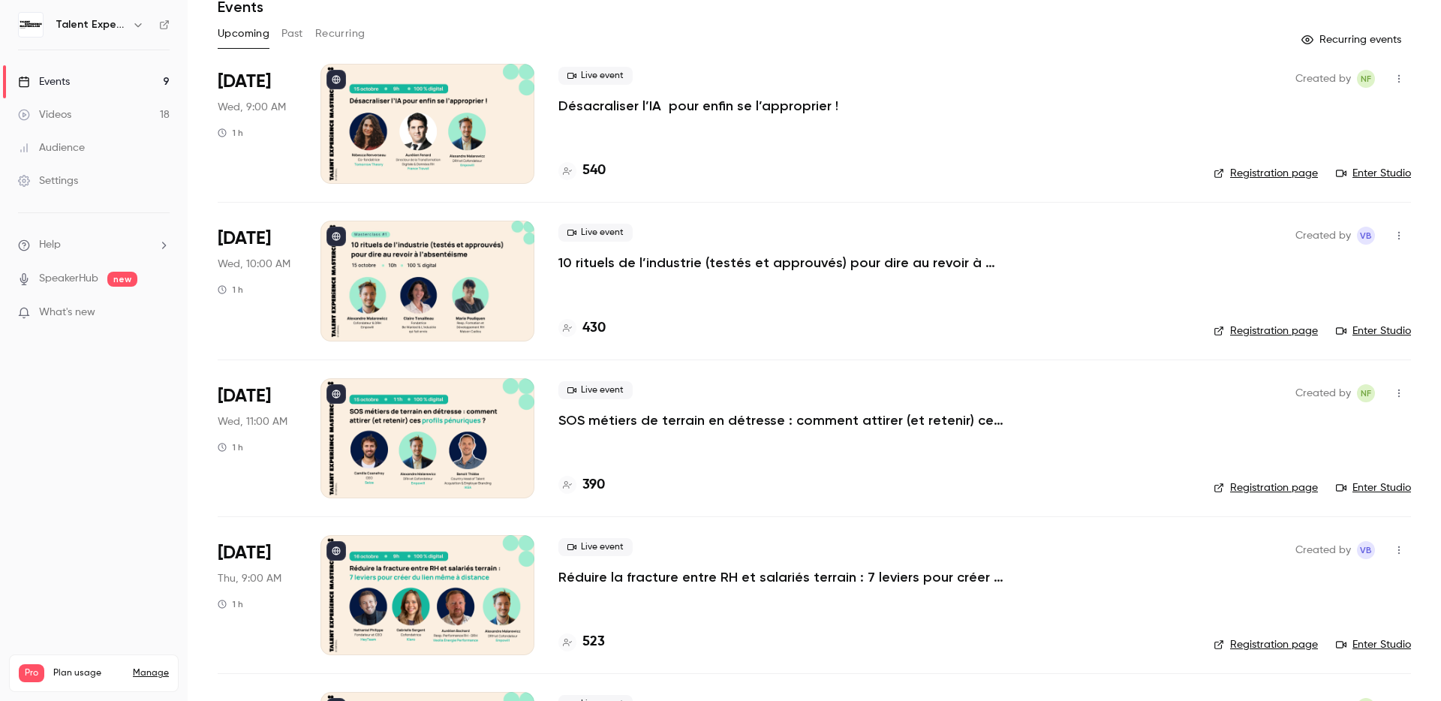
drag, startPoint x: 827, startPoint y: 104, endPoint x: 559, endPoint y: 105, distance: 268.0
click at [559, 105] on div "Live event Désacraliser l’IA pour enfin se l’approprier !" at bounding box center [874, 91] width 631 height 48
copy p "Désacraliser l’IA pour enfin se l’approprier !"
click at [1394, 80] on button "button" at bounding box center [1399, 79] width 24 height 24
click at [1316, 114] on div "Share" at bounding box center [1330, 117] width 114 height 15
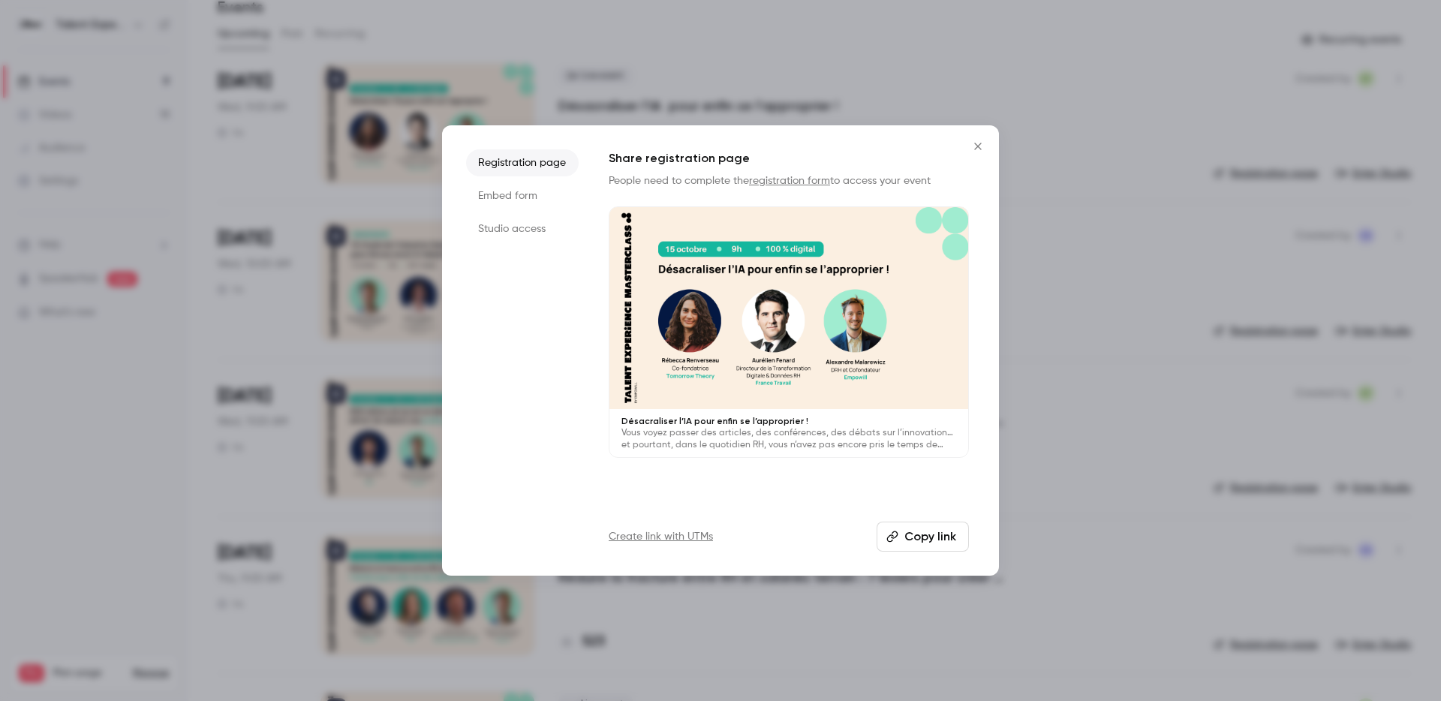
click at [509, 225] on li "Studio access" at bounding box center [522, 228] width 113 height 27
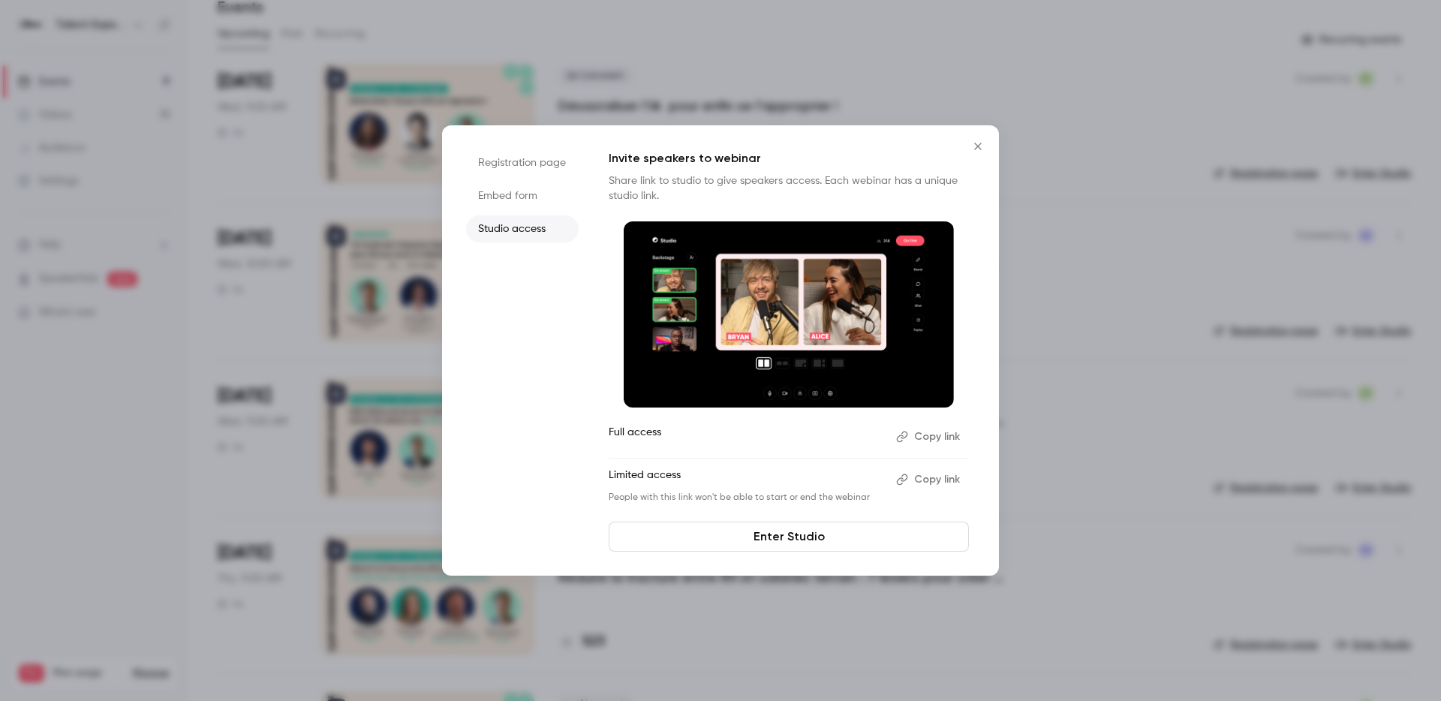
click at [935, 429] on button "Copy link" at bounding box center [929, 437] width 79 height 24
click at [968, 147] on button "Close" at bounding box center [978, 146] width 30 height 30
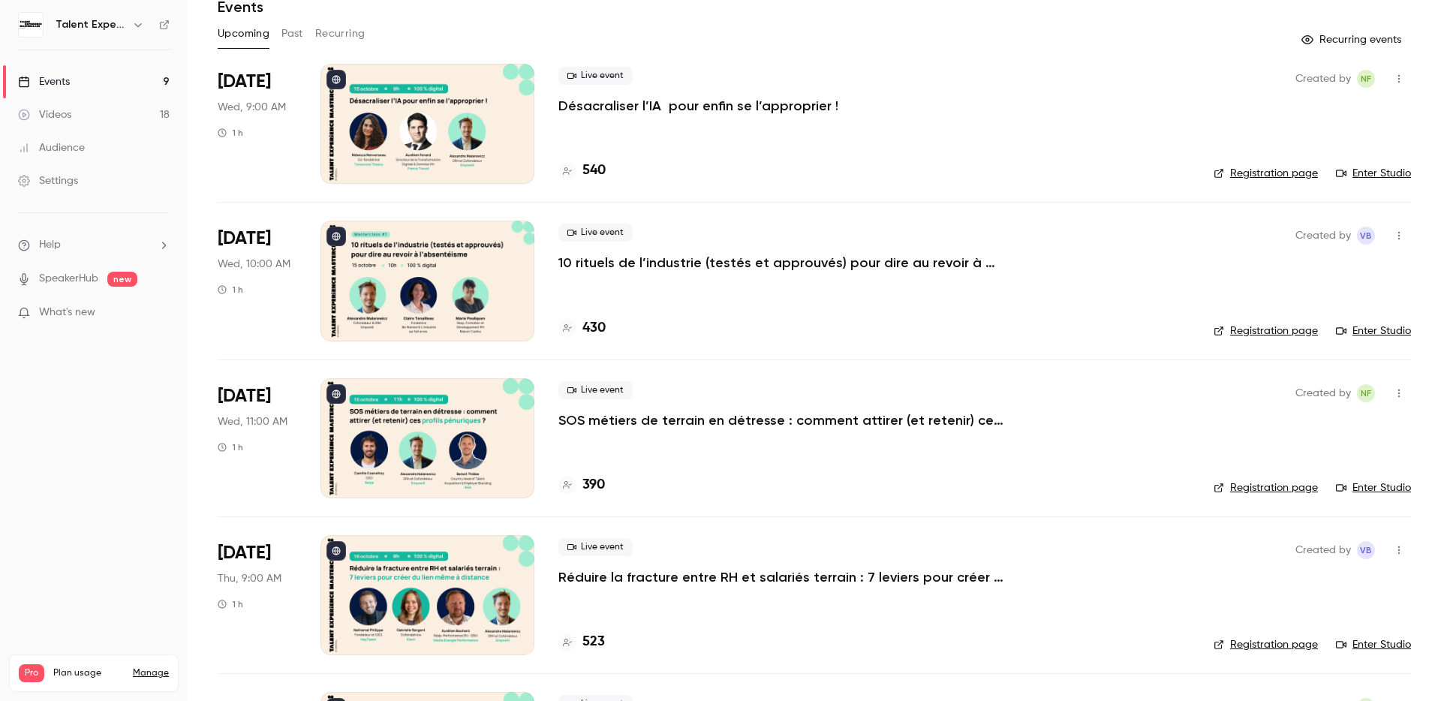
click at [1393, 393] on icon "button" at bounding box center [1399, 393] width 12 height 11
click at [1326, 422] on li "Share" at bounding box center [1318, 431] width 162 height 39
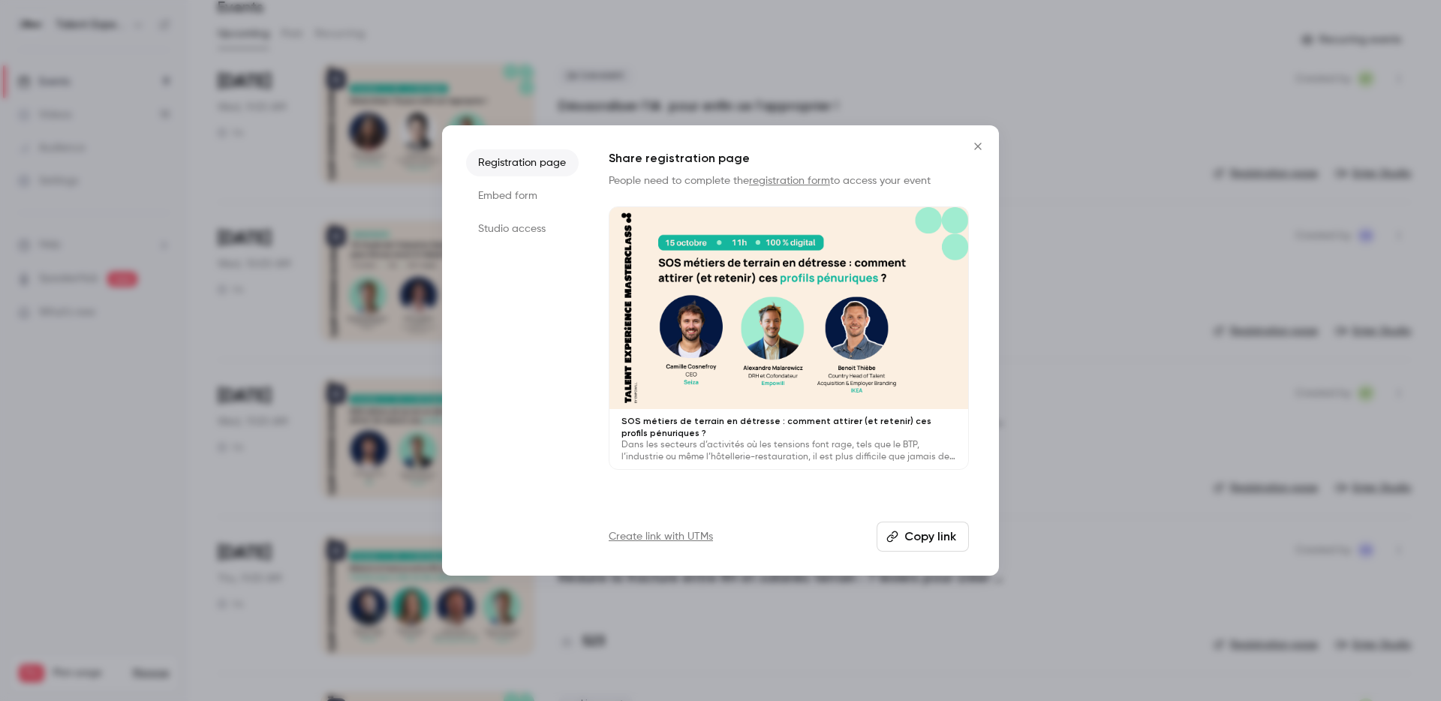
click at [529, 219] on li "Studio access" at bounding box center [522, 228] width 113 height 27
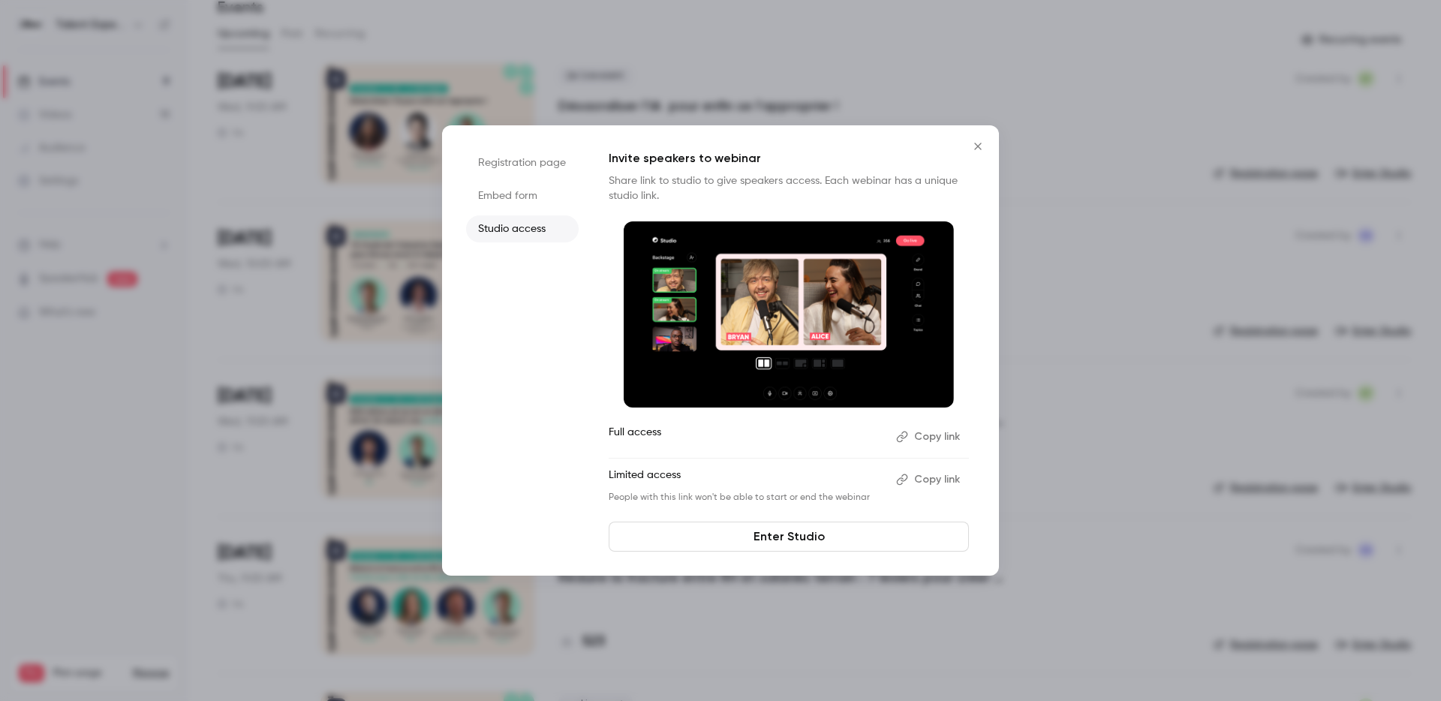
click at [946, 439] on button "Copy link" at bounding box center [929, 437] width 79 height 24
click at [978, 152] on button "Close" at bounding box center [978, 146] width 30 height 30
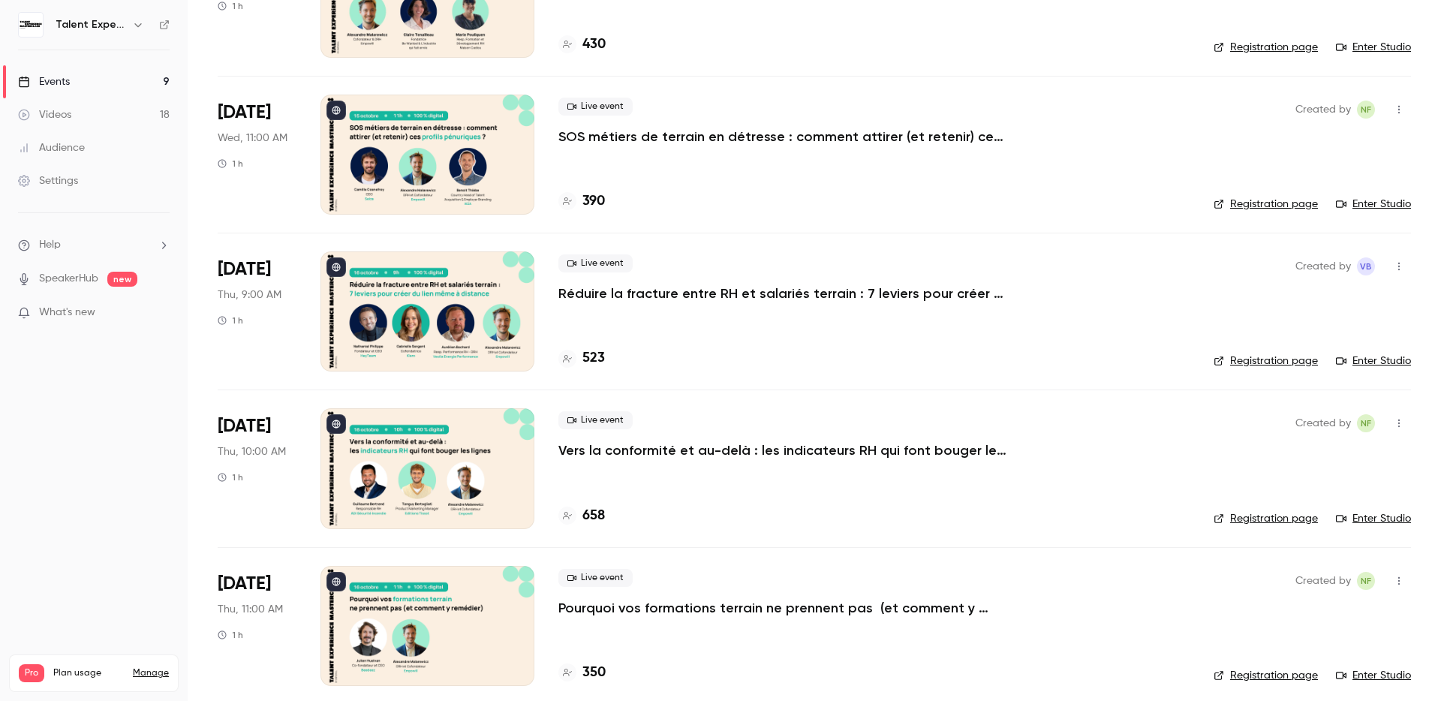
scroll to position [371, 0]
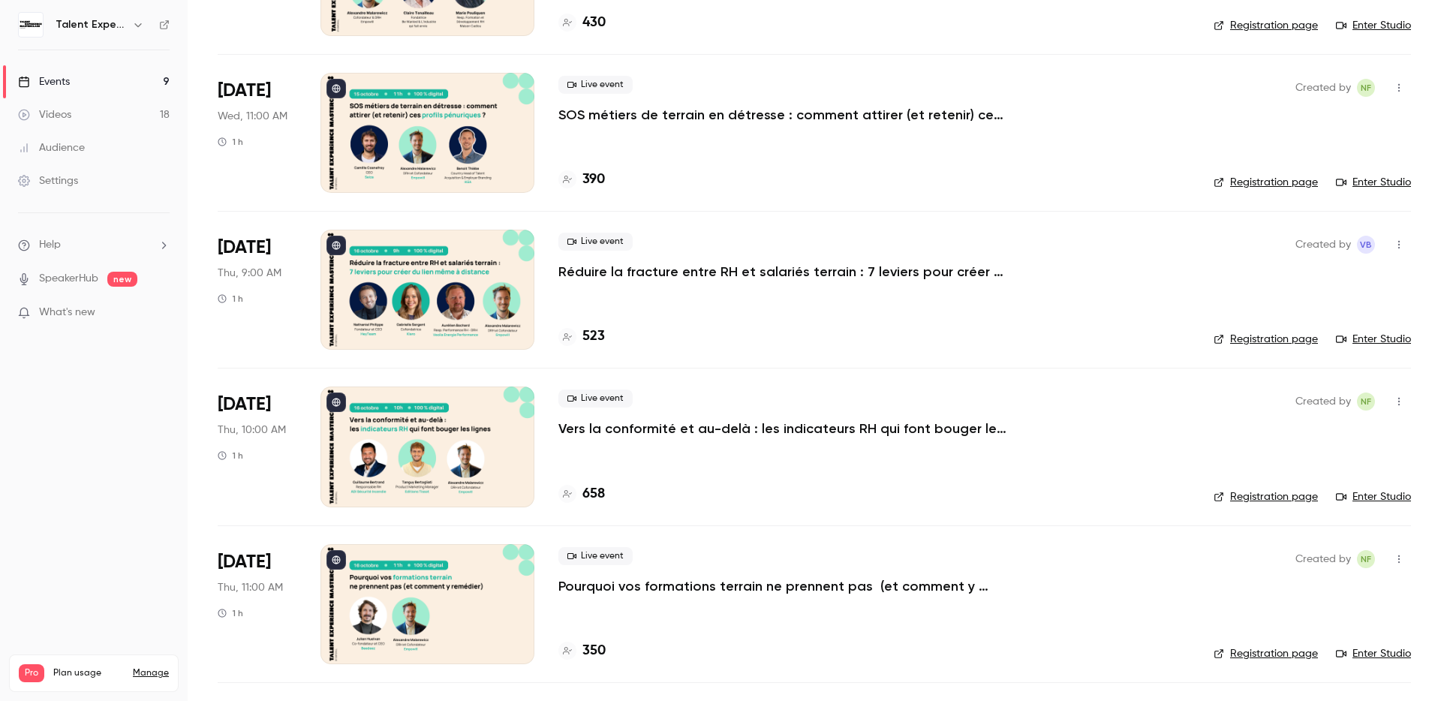
click at [1396, 404] on button "button" at bounding box center [1399, 402] width 24 height 24
click at [1335, 444] on div "Share" at bounding box center [1330, 439] width 114 height 15
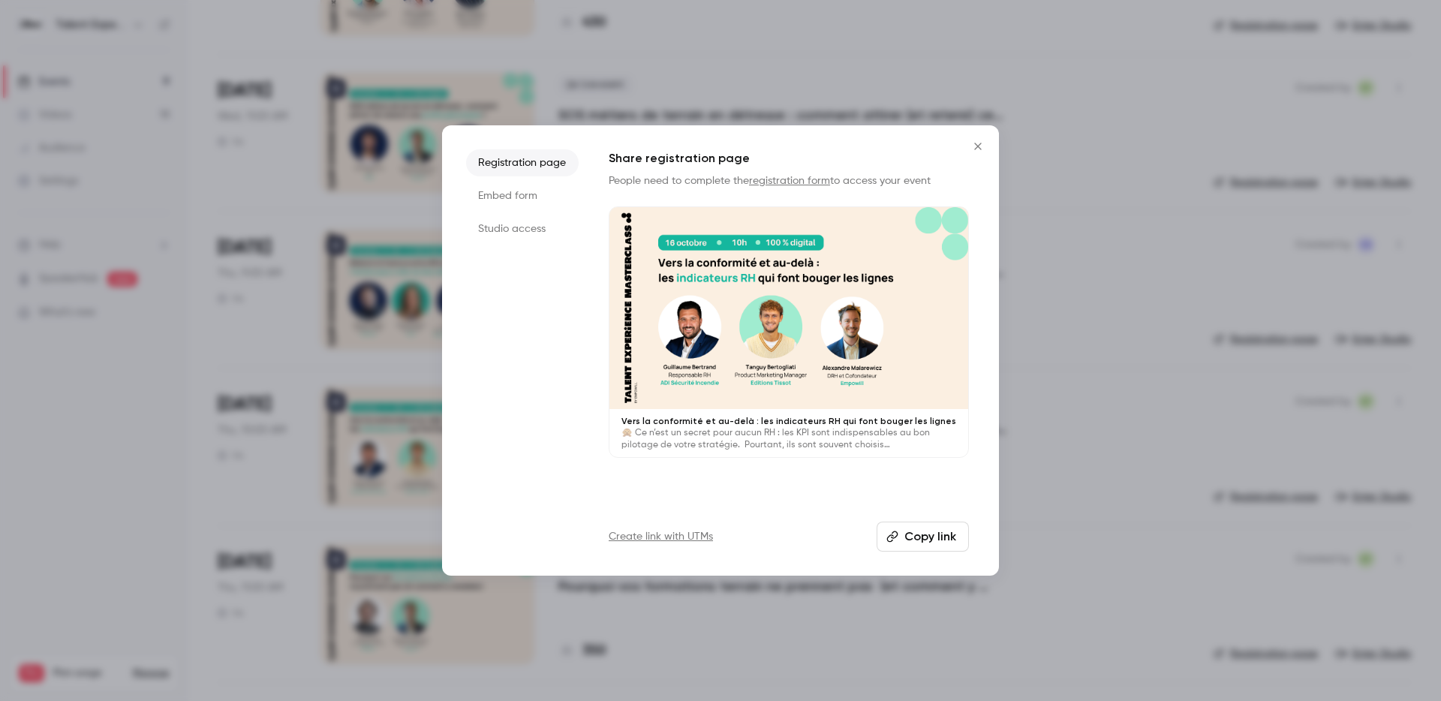
click at [544, 238] on li "Studio access" at bounding box center [522, 228] width 113 height 27
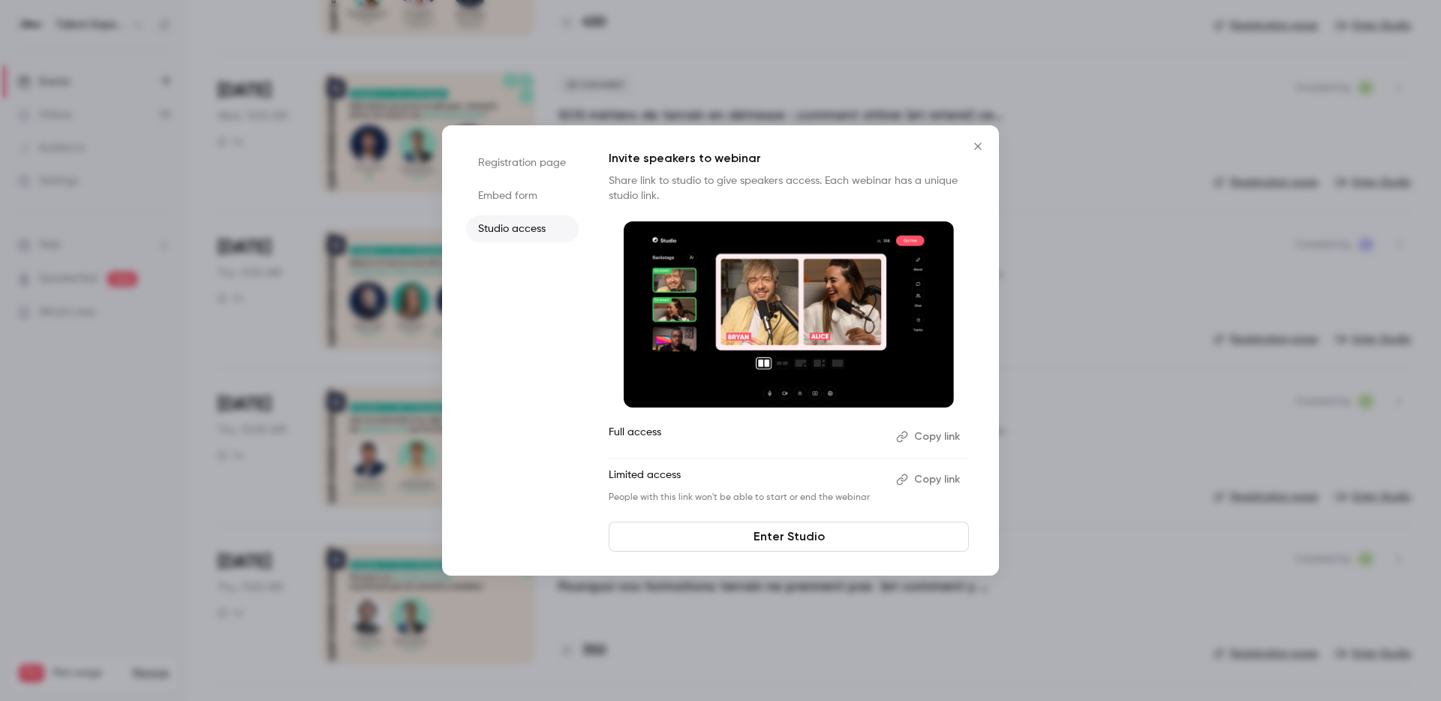
click at [932, 441] on button "Copy link" at bounding box center [929, 437] width 79 height 24
click at [1058, 62] on div at bounding box center [720, 350] width 1441 height 701
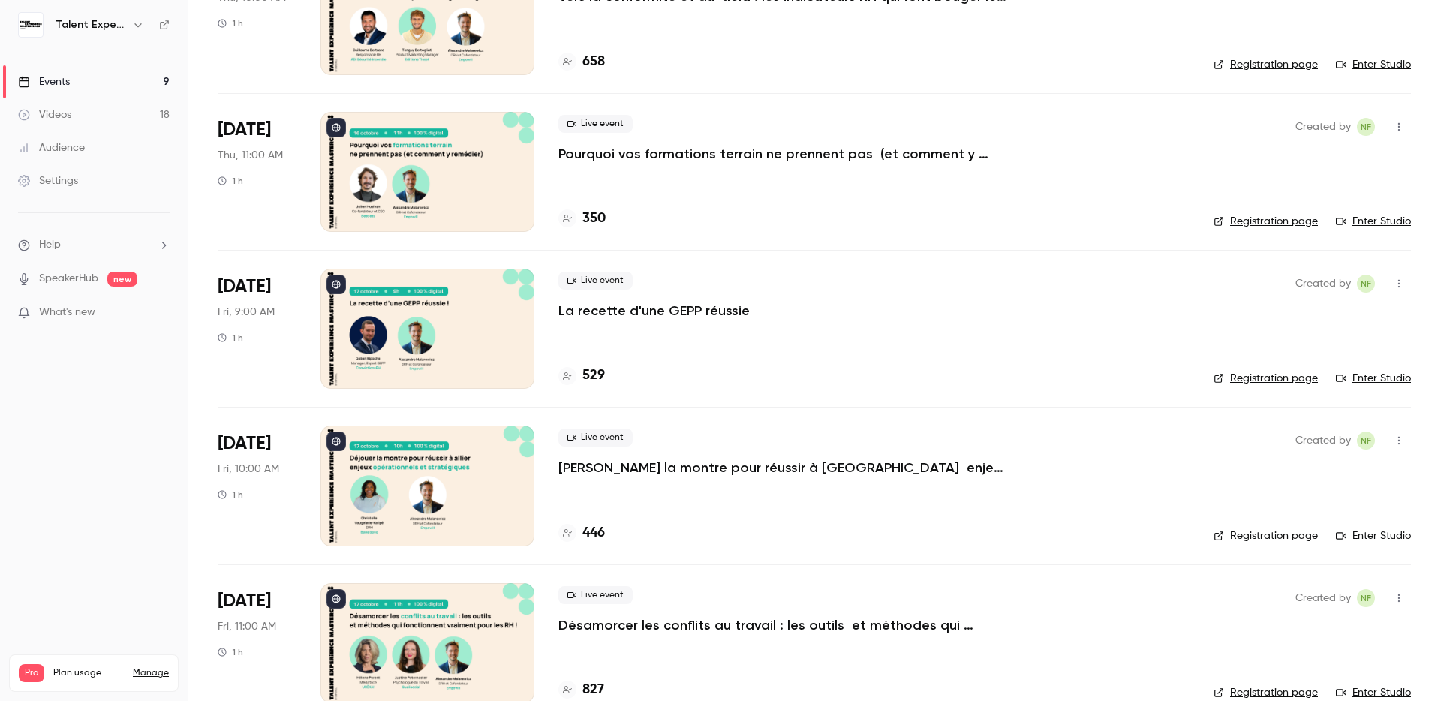
scroll to position [833, 0]
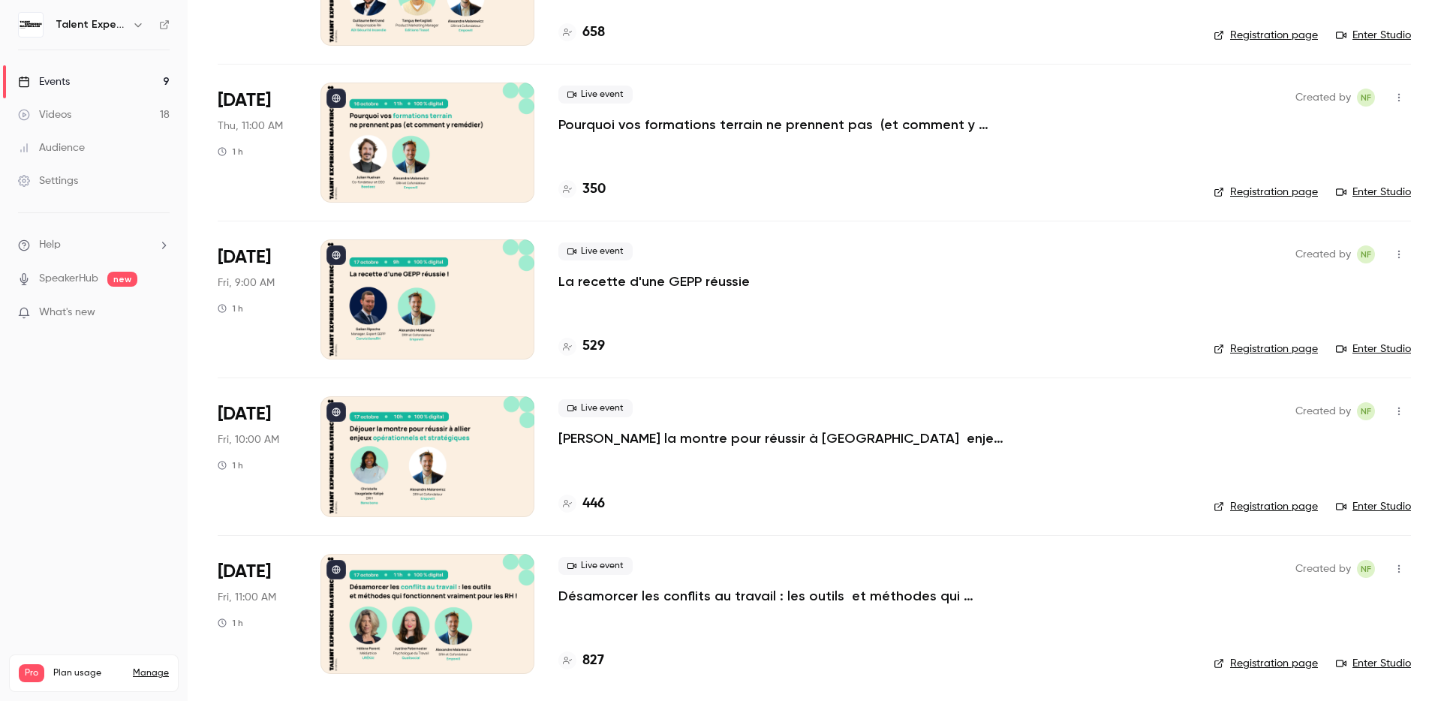
click at [1387, 534] on button "button" at bounding box center [1399, 569] width 24 height 24
click at [1302, 530] on li "Share" at bounding box center [1318, 518] width 162 height 39
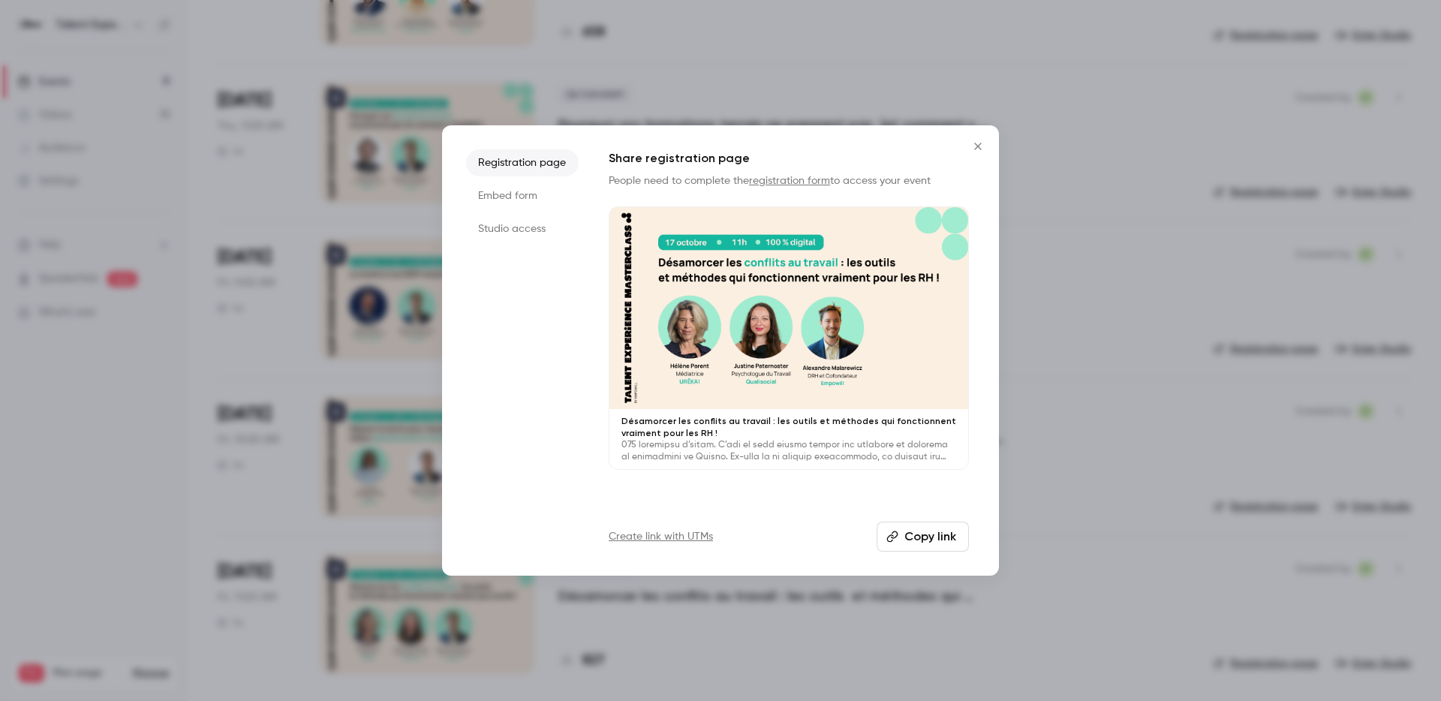
click at [535, 230] on li "Studio access" at bounding box center [522, 228] width 113 height 27
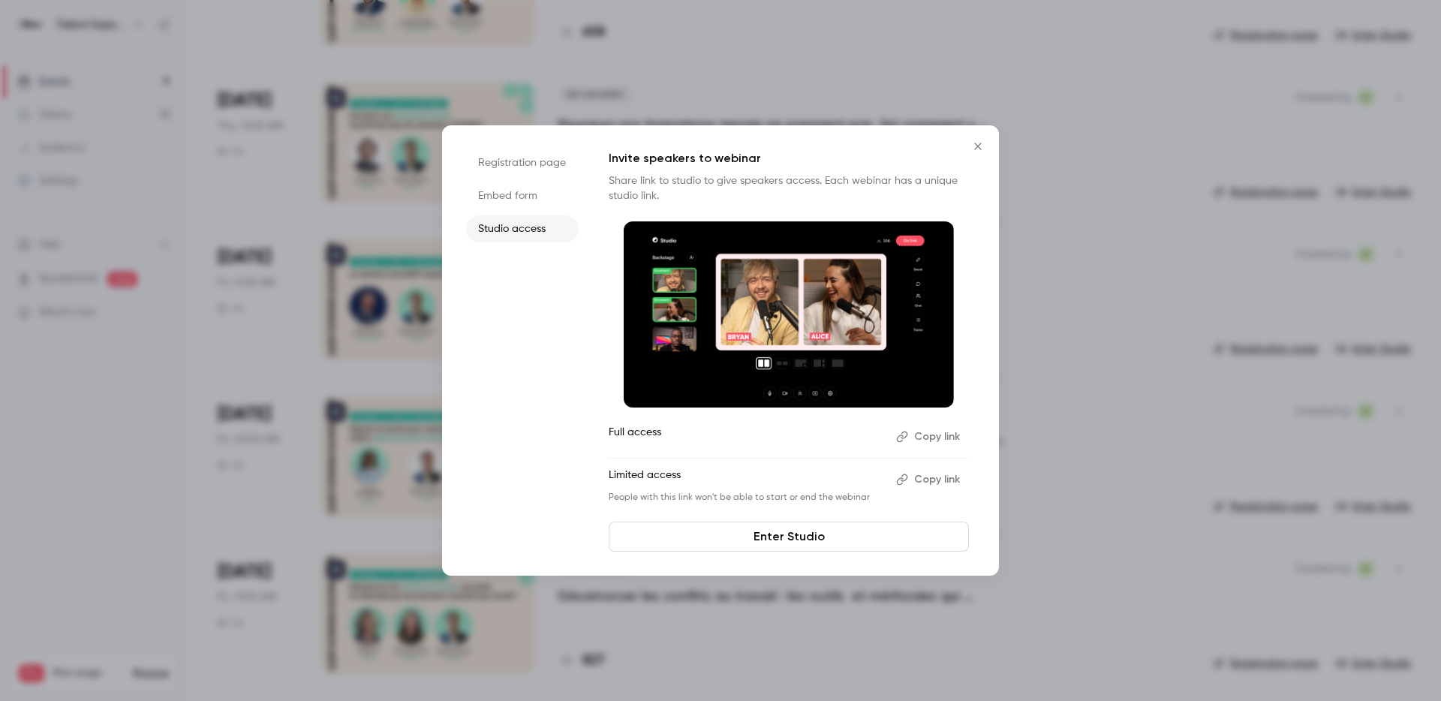
click at [949, 436] on button "Copy link" at bounding box center [929, 437] width 79 height 24
click at [976, 140] on icon "Close" at bounding box center [978, 146] width 18 height 12
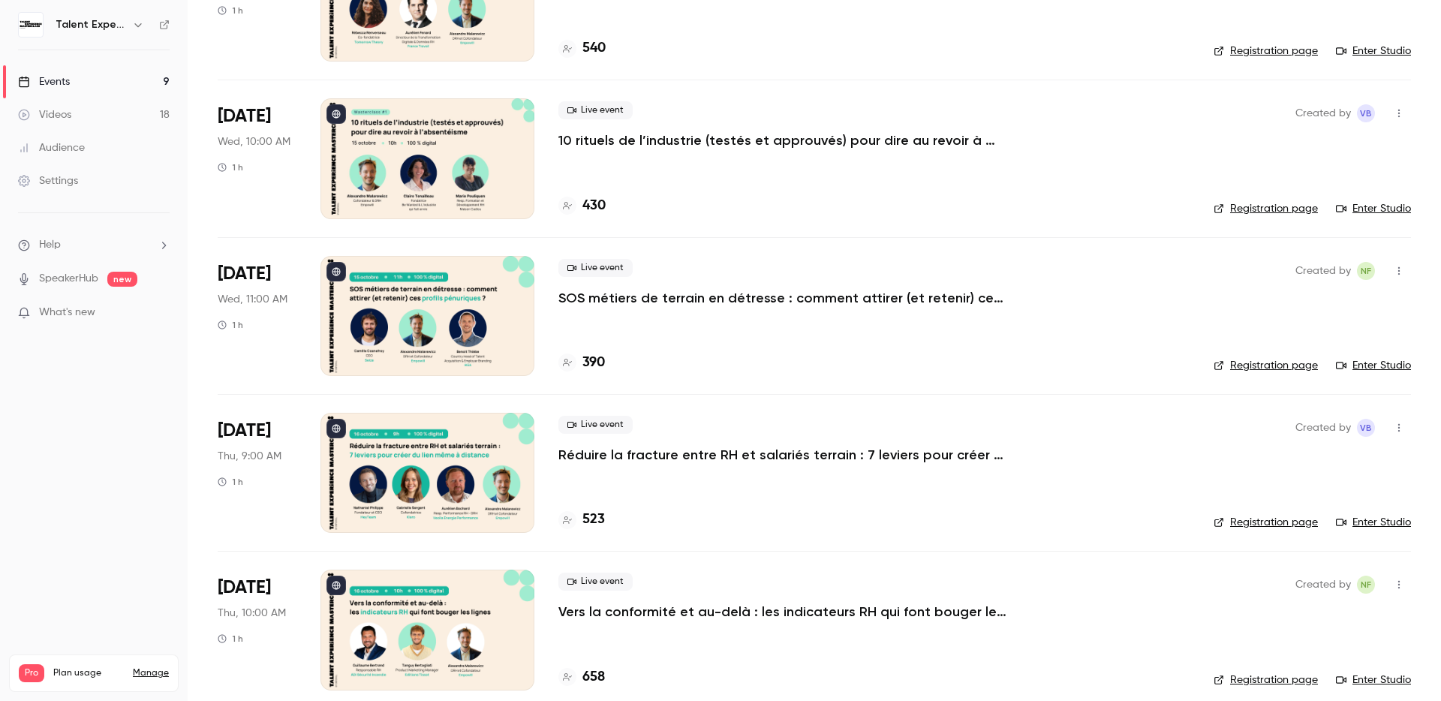
scroll to position [186, 0]
click at [1388, 208] on link "Enter Studio" at bounding box center [1373, 210] width 75 height 15
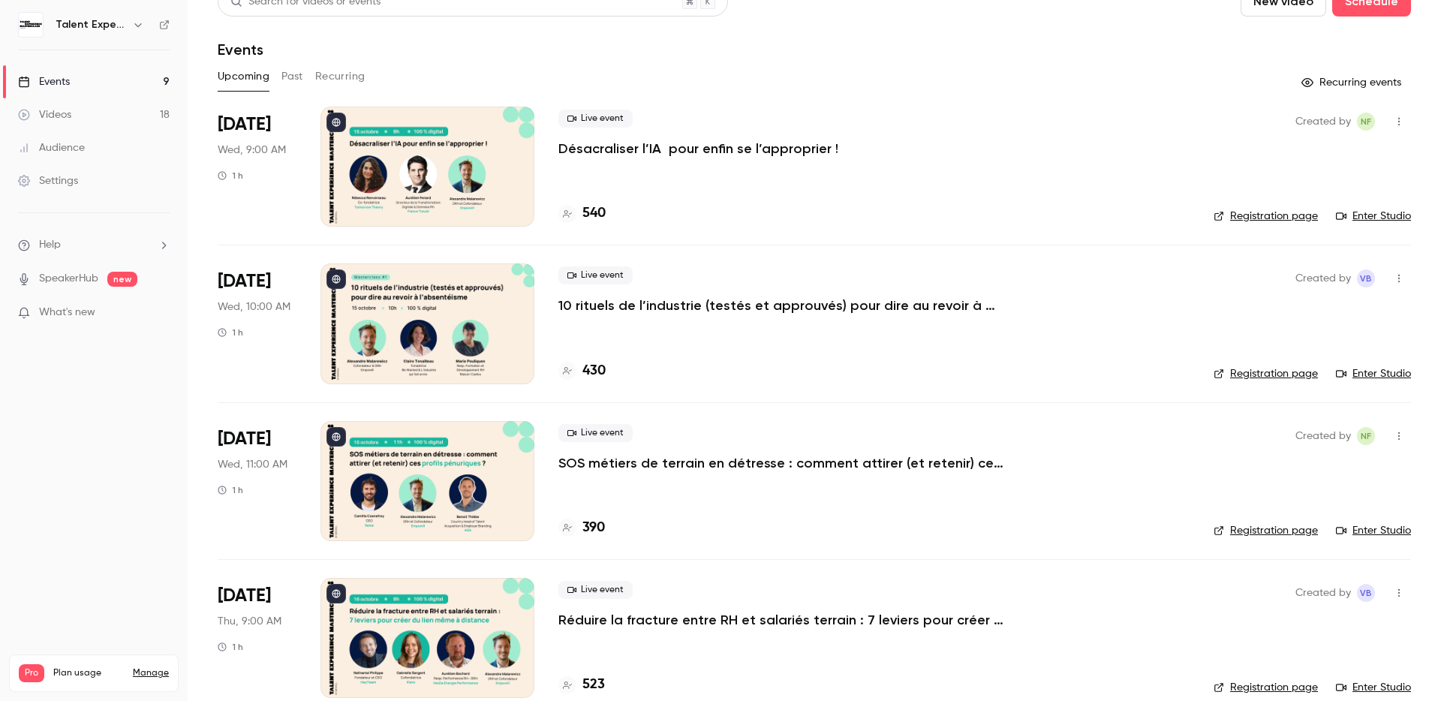
scroll to position [0, 0]
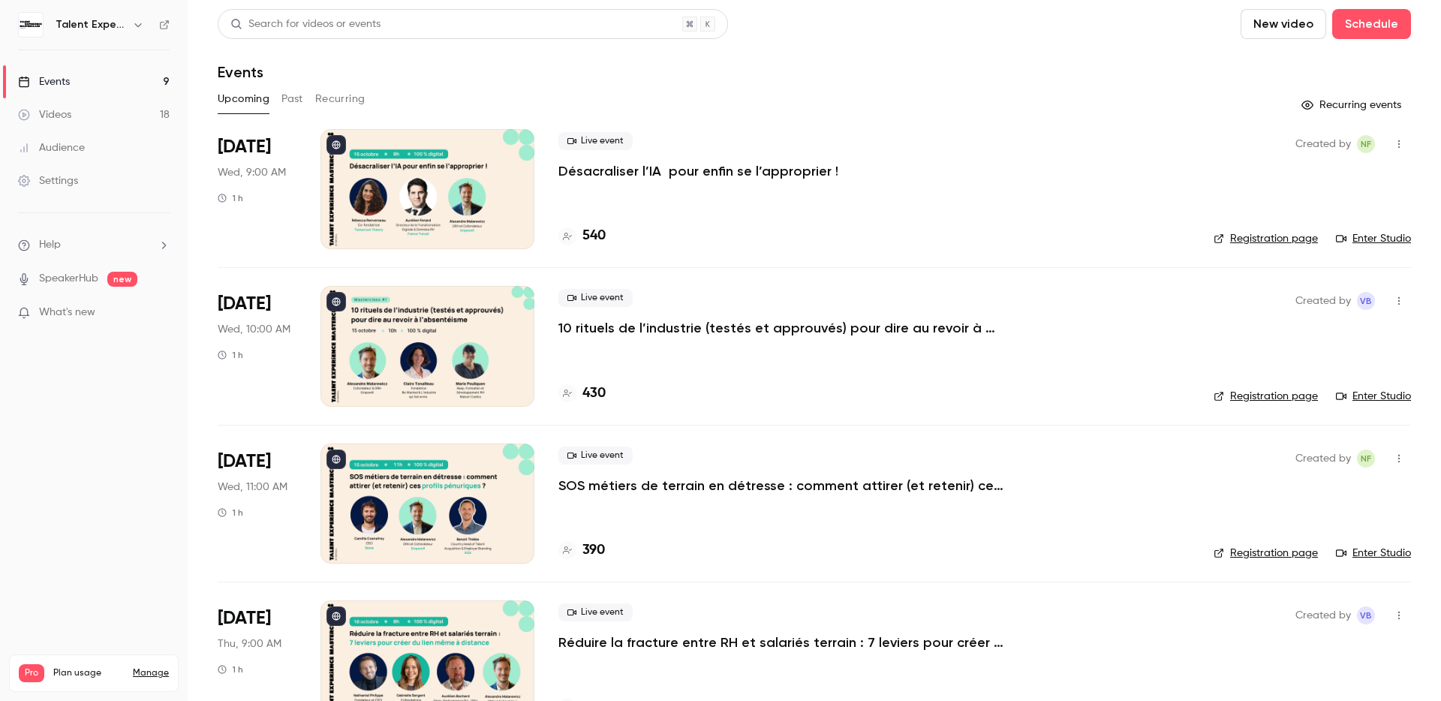
click at [1376, 238] on link "Enter Studio" at bounding box center [1373, 238] width 75 height 15
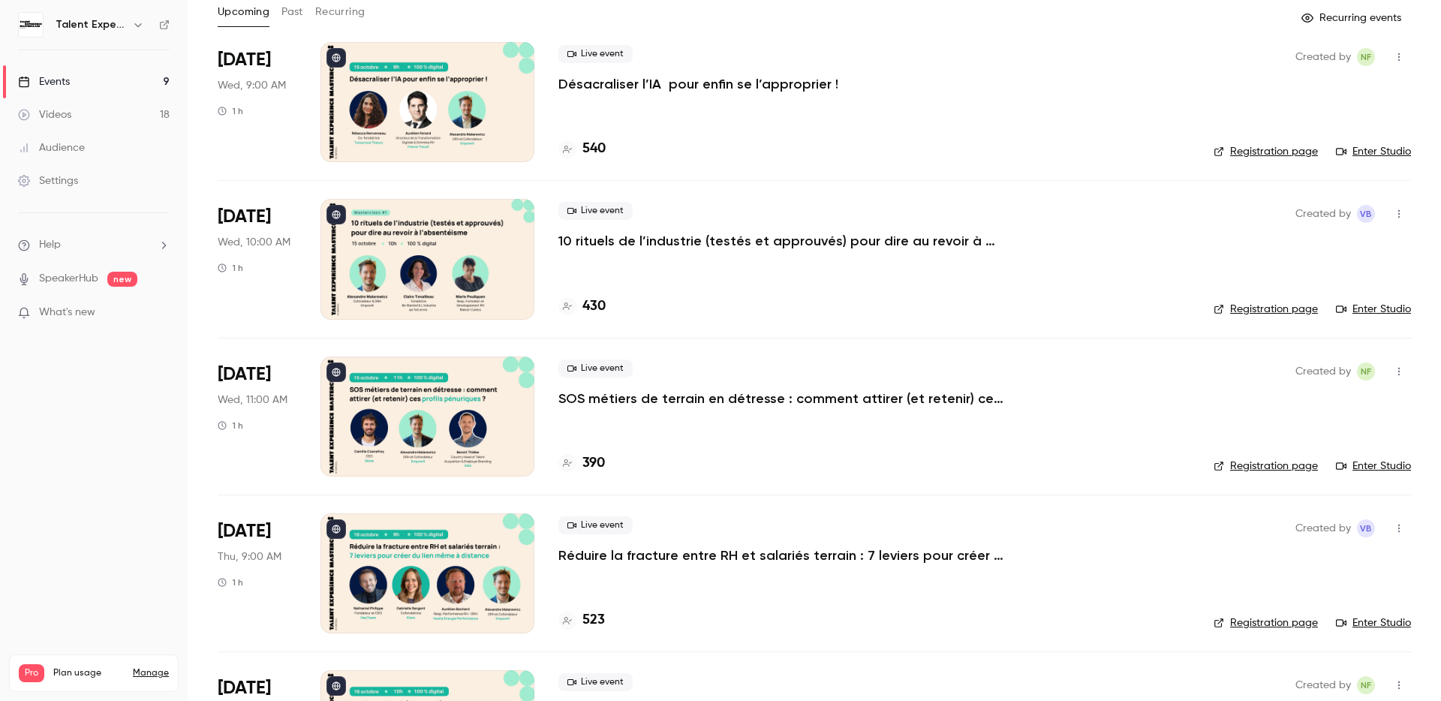
scroll to position [104, 0]
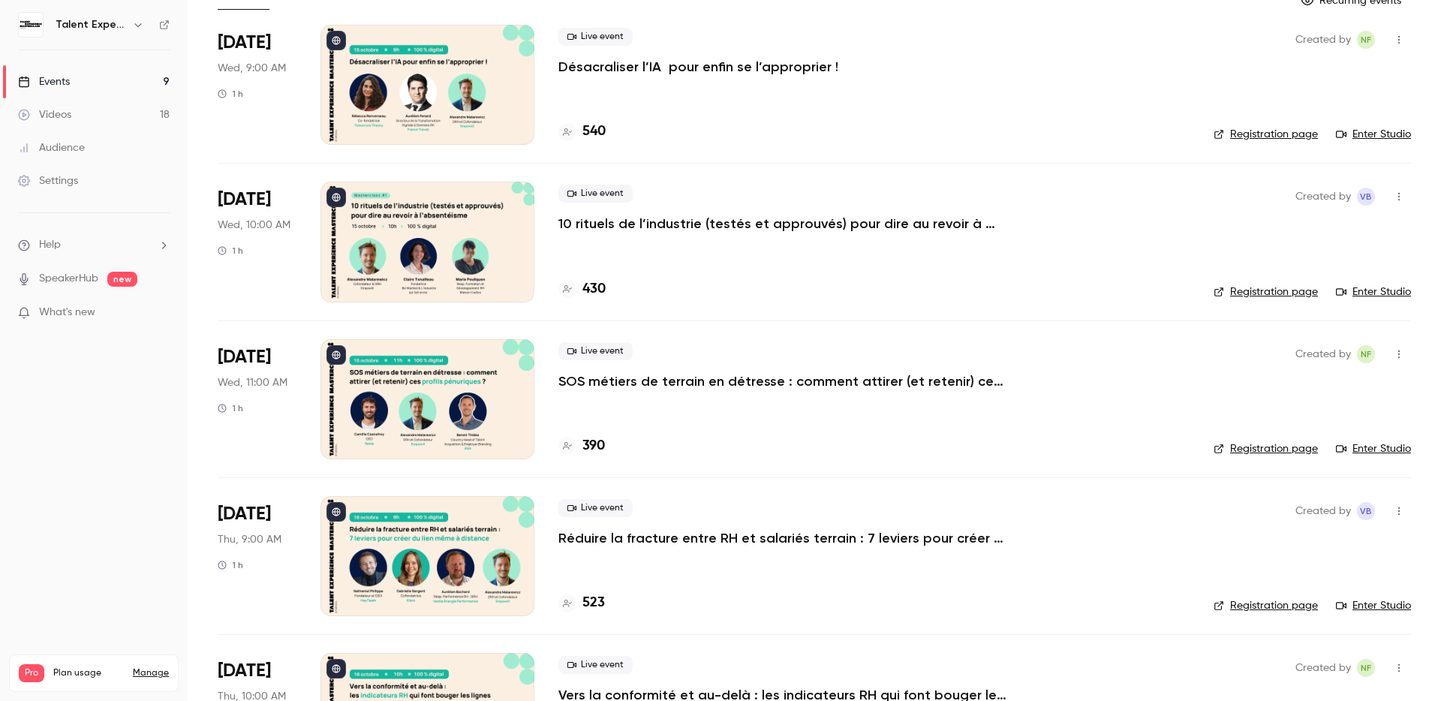
click at [878, 381] on p "SOS métiers de terrain en détresse : comment attirer (et retenir) ces profils p…" at bounding box center [784, 381] width 450 height 18
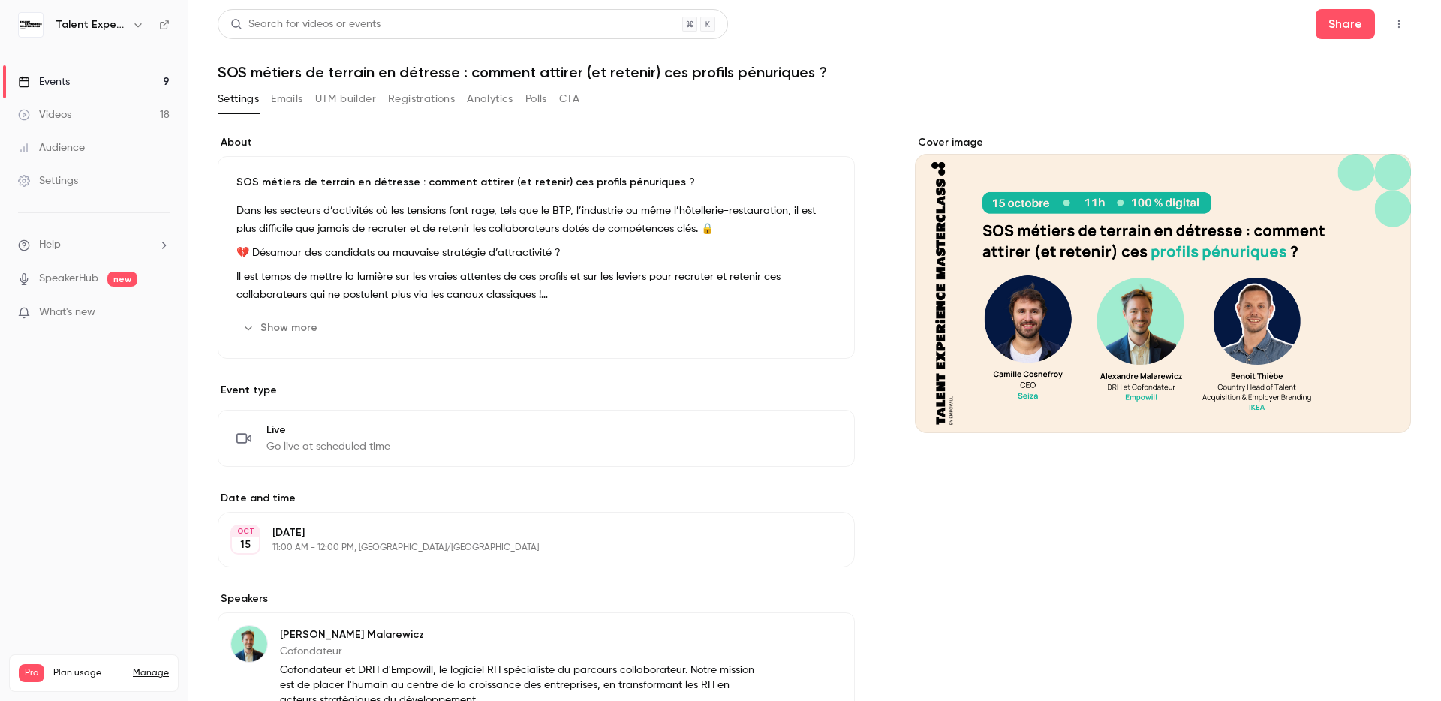
click at [544, 73] on h1 "SOS métiers de terrain en détresse : comment attirer (et retenir) ces profils p…" at bounding box center [815, 72] width 1194 height 18
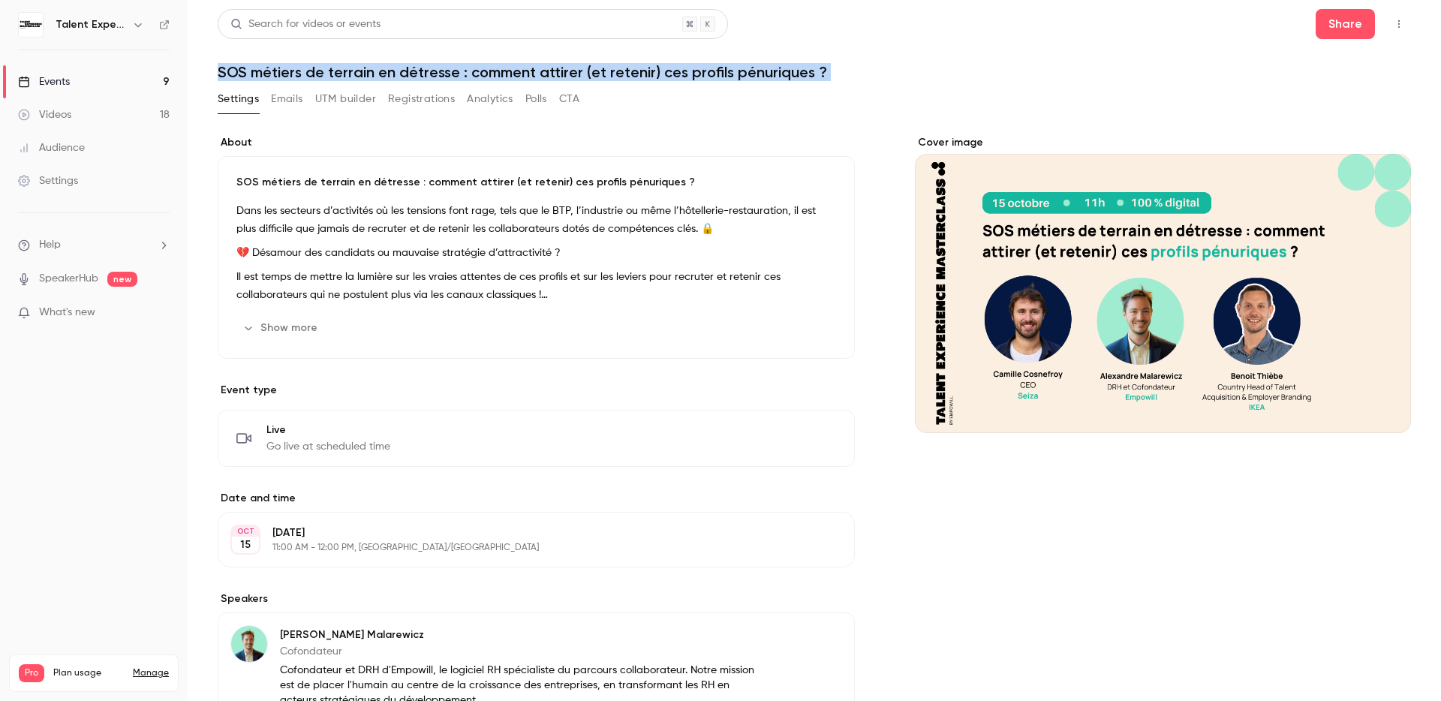
click at [544, 73] on h1 "SOS métiers de terrain en détresse : comment attirer (et retenir) ces profils p…" at bounding box center [815, 72] width 1194 height 18
copy div "SOS métiers de terrain en détresse : comment attirer (et retenir) ces profils p…"
click at [1393, 27] on icon "button" at bounding box center [1399, 24] width 12 height 11
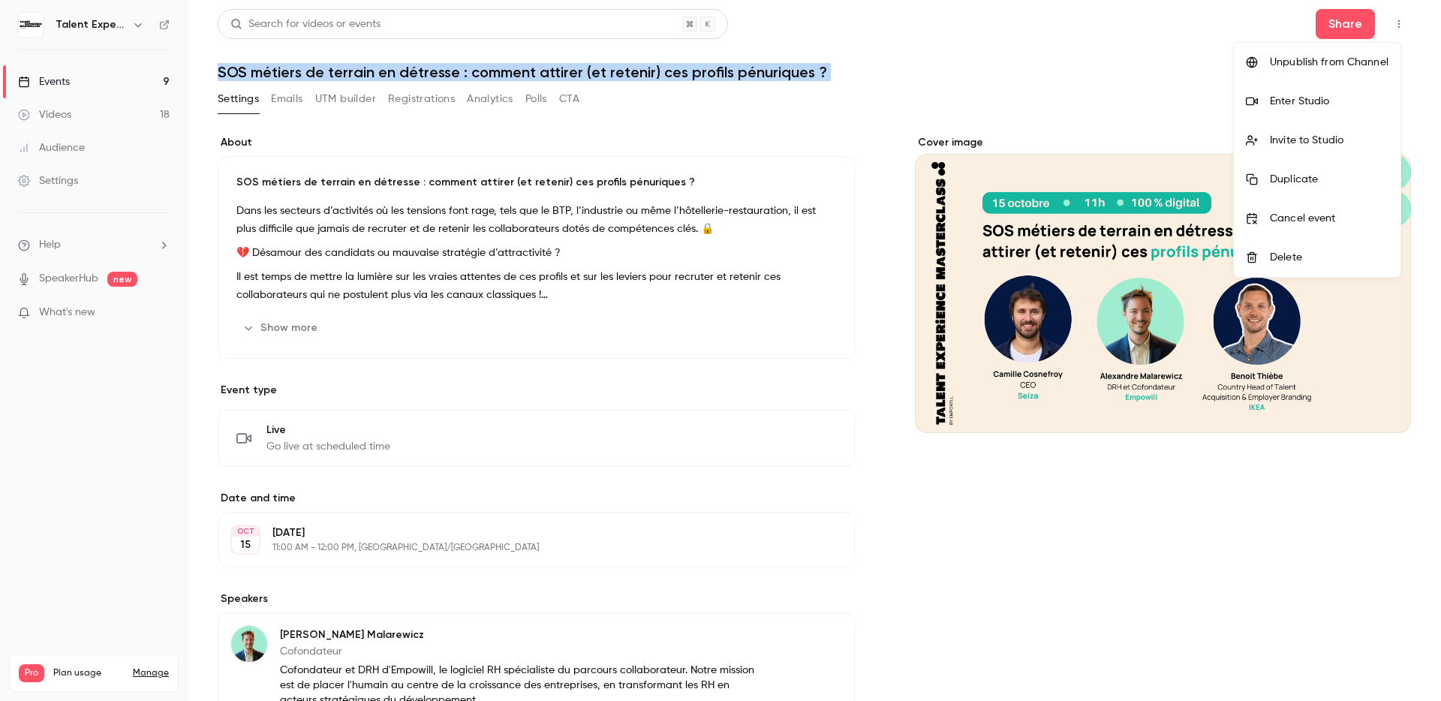
click at [1384, 27] on div at bounding box center [720, 350] width 1441 height 701
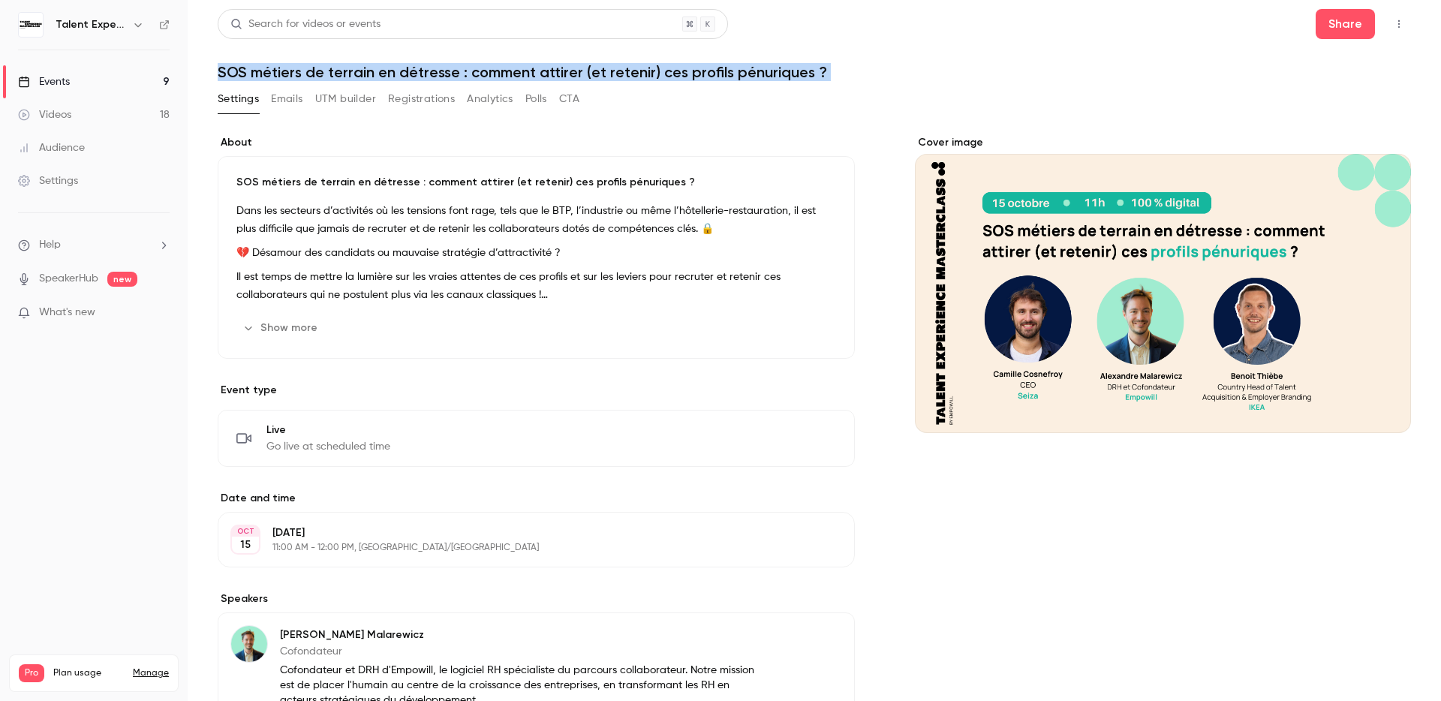
click at [1387, 29] on button "button" at bounding box center [1399, 24] width 24 height 24
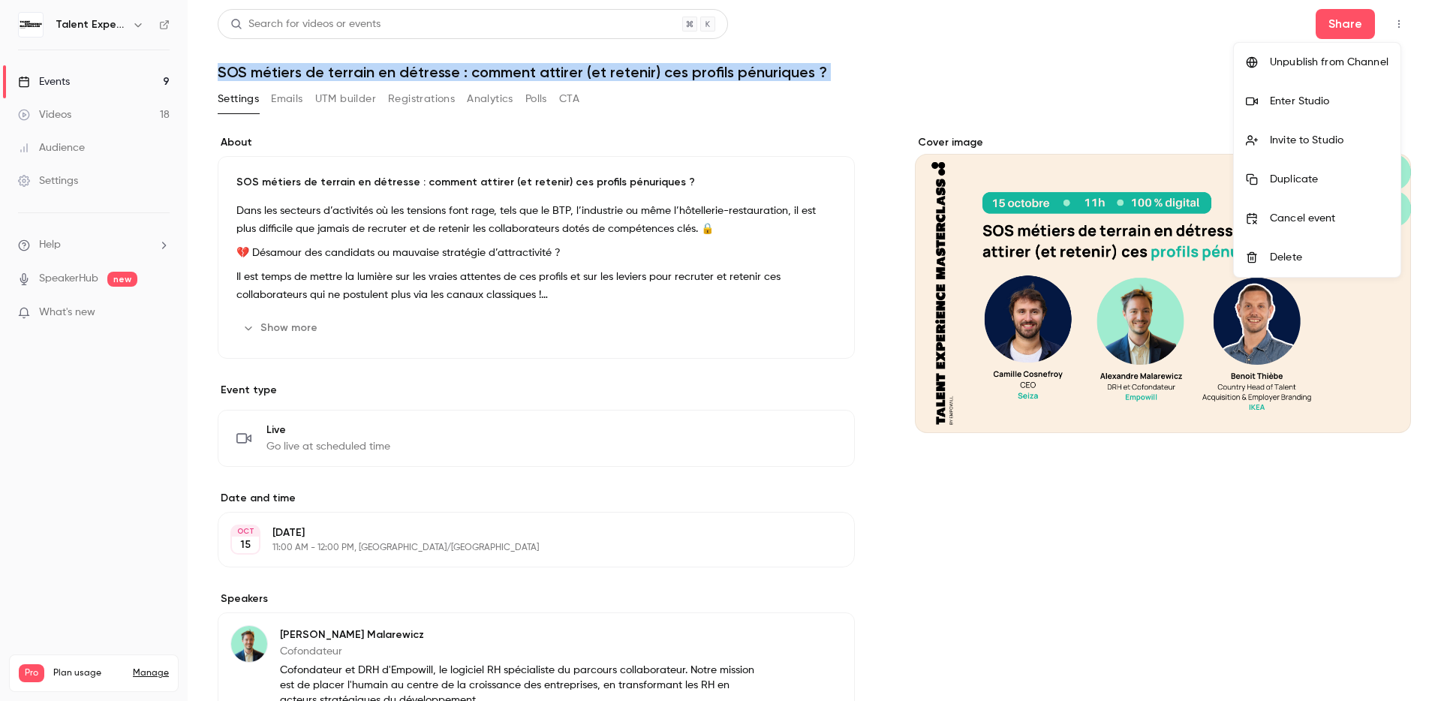
click at [1336, 113] on li "Enter Studio" at bounding box center [1317, 101] width 167 height 39
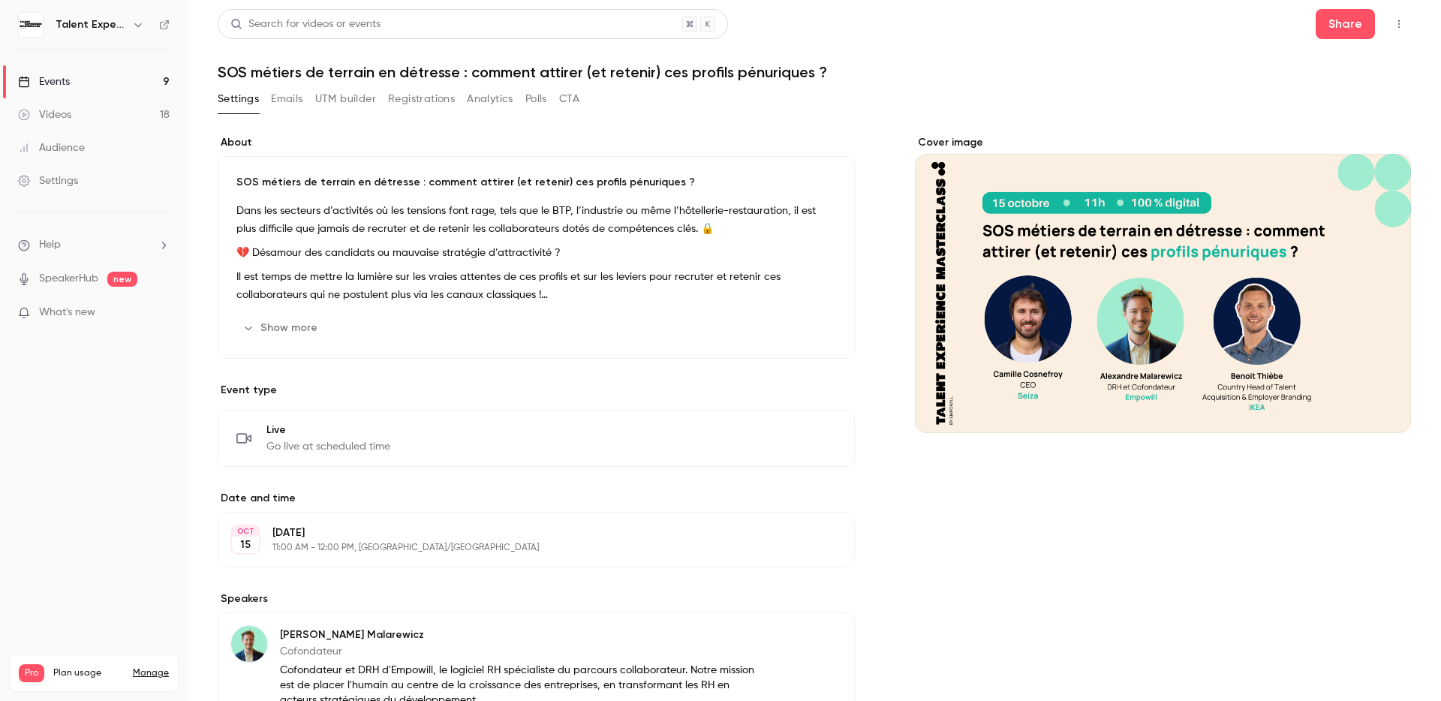
click at [112, 85] on link "Events 9" at bounding box center [94, 81] width 188 height 33
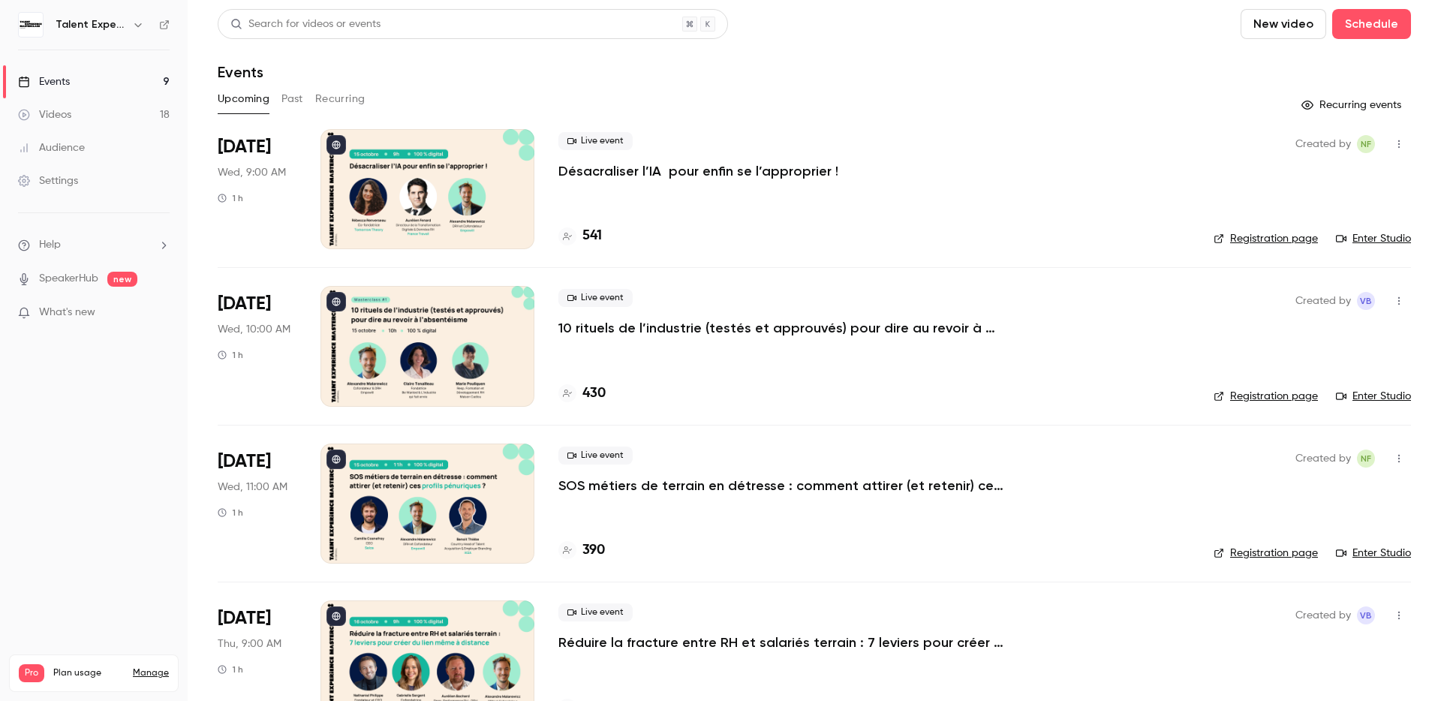
click at [1362, 243] on link "Enter Studio" at bounding box center [1373, 238] width 75 height 15
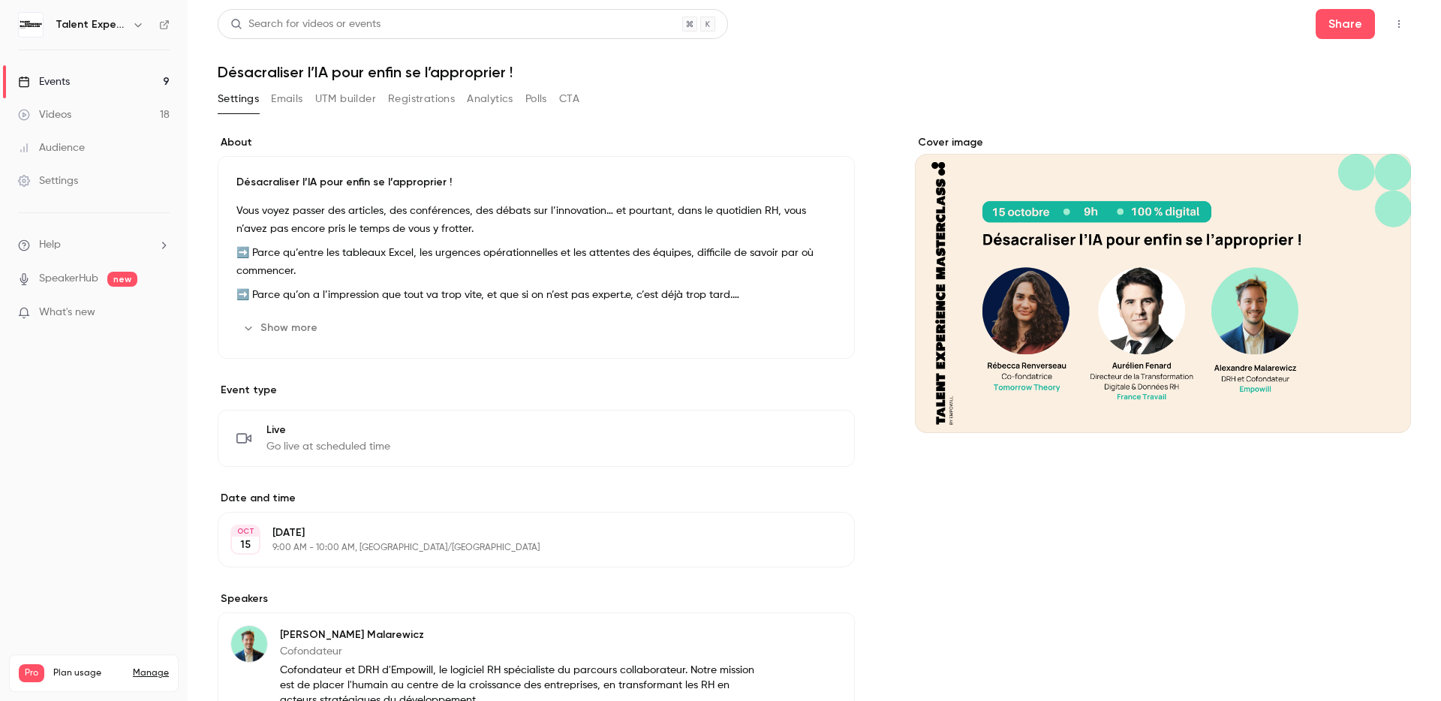
click at [1393, 25] on icon "button" at bounding box center [1399, 24] width 12 height 11
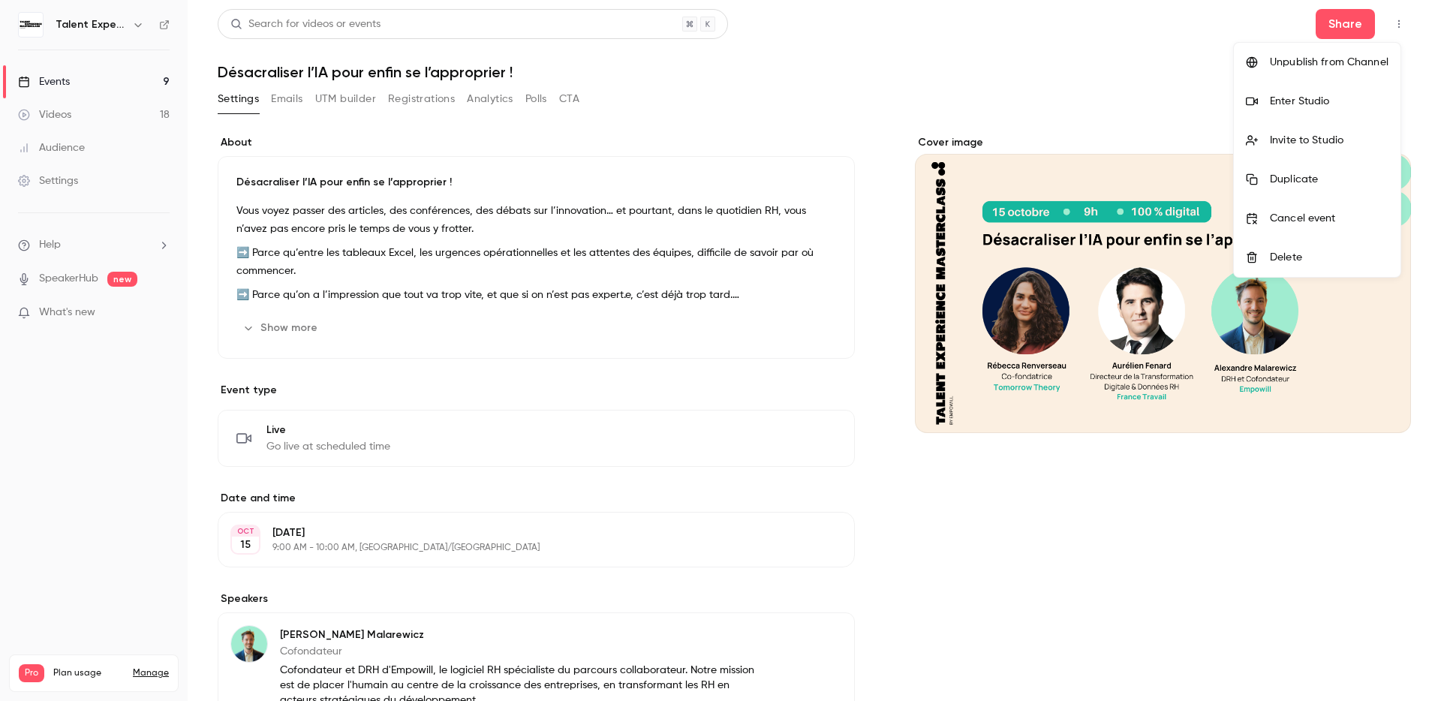
click at [1358, 102] on div "Enter Studio" at bounding box center [1329, 101] width 119 height 15
